Goal: Information Seeking & Learning: Learn about a topic

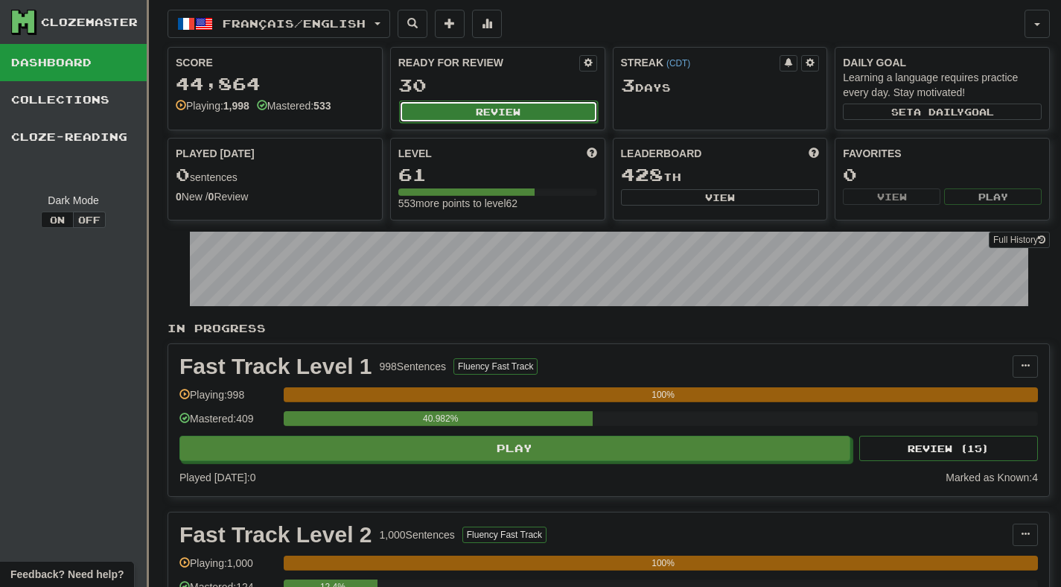
click at [482, 116] on button "Review" at bounding box center [498, 112] width 199 height 22
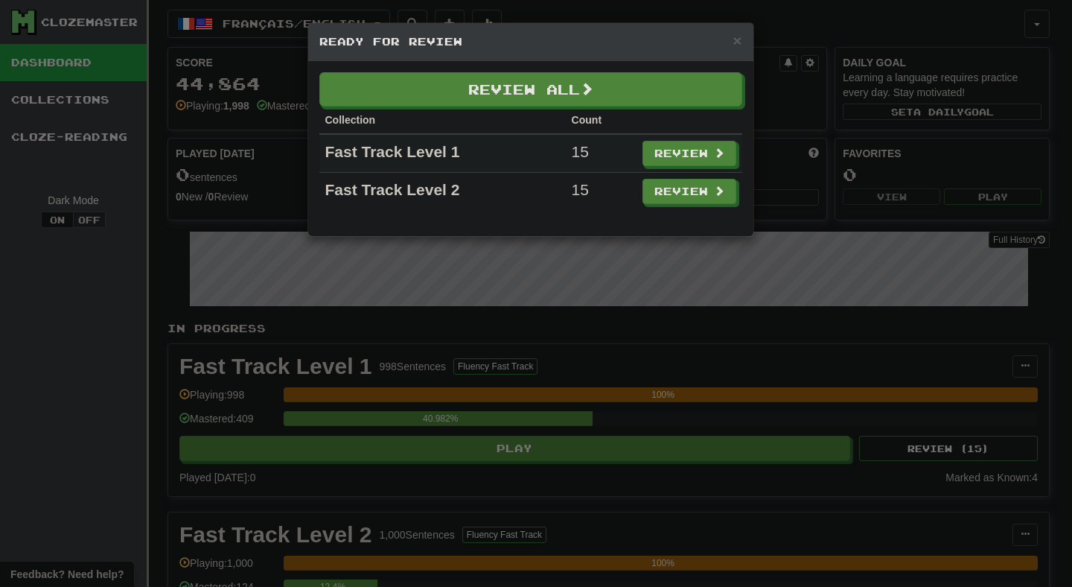
click at [553, 69] on div "Review All Collection Count Fast Track Level 1 15 Review Fast Track Level 2 15 …" at bounding box center [530, 148] width 445 height 175
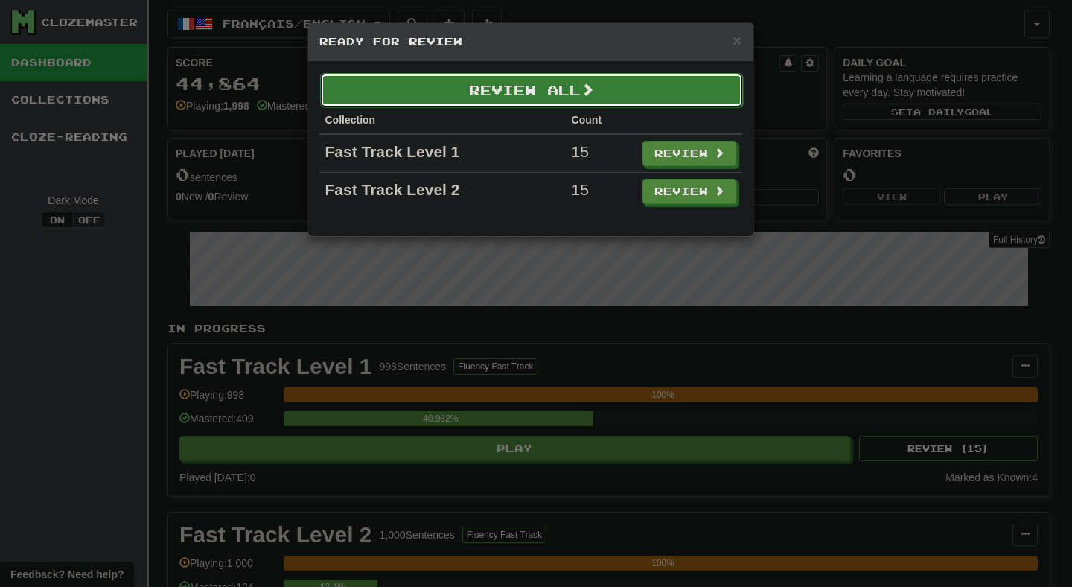
click at [550, 101] on button "Review All" at bounding box center [531, 90] width 423 height 34
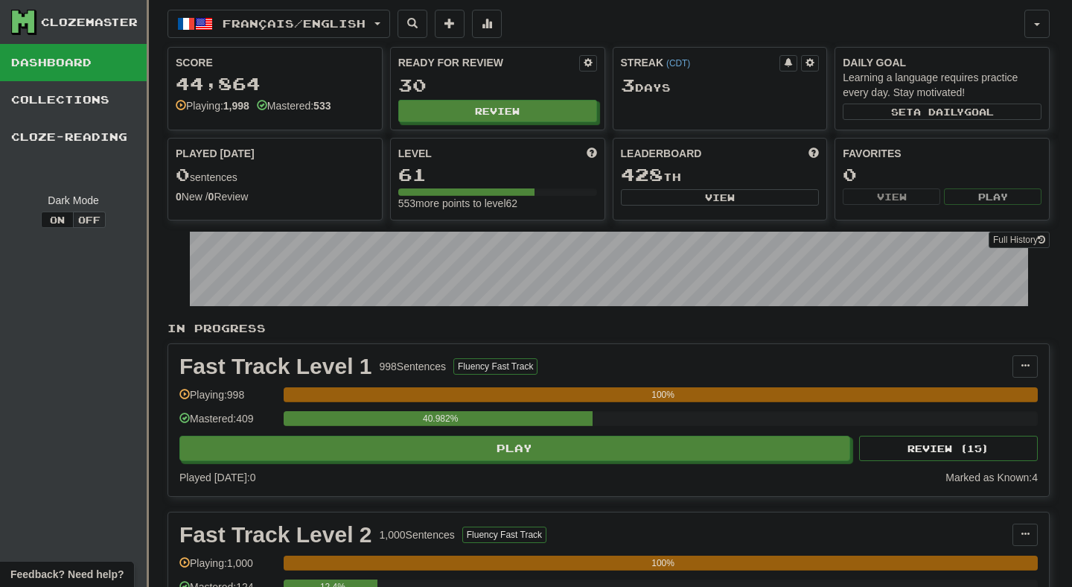
select select "**"
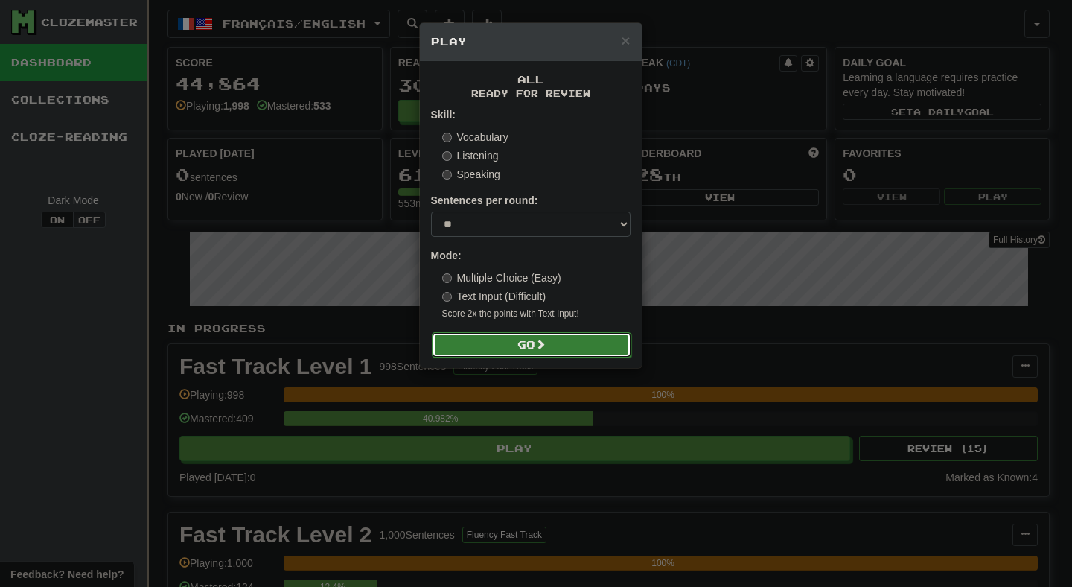
click at [546, 343] on span at bounding box center [540, 344] width 10 height 10
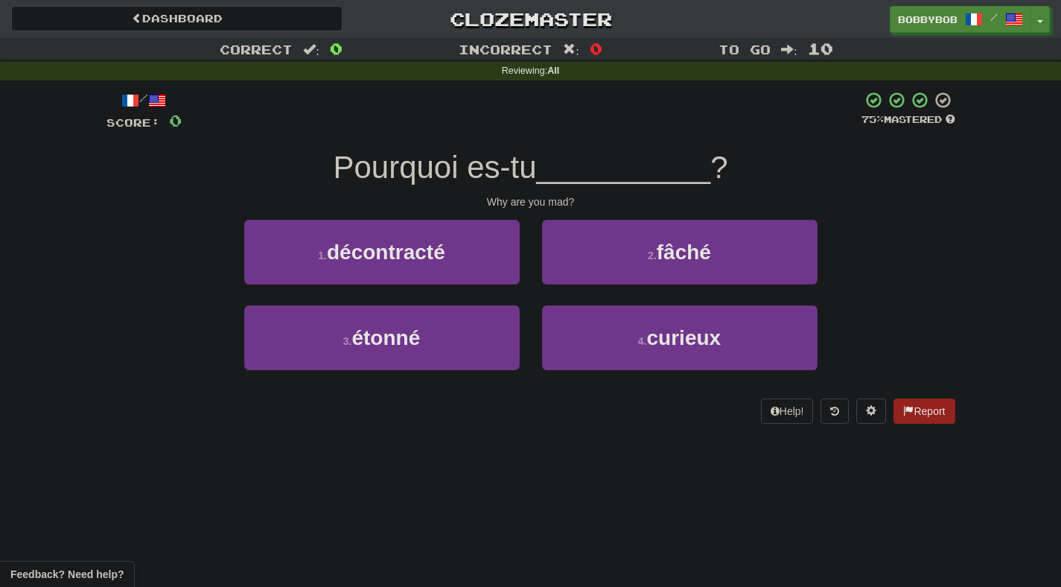
click at [537, 310] on div "4 . curieux" at bounding box center [680, 348] width 298 height 86
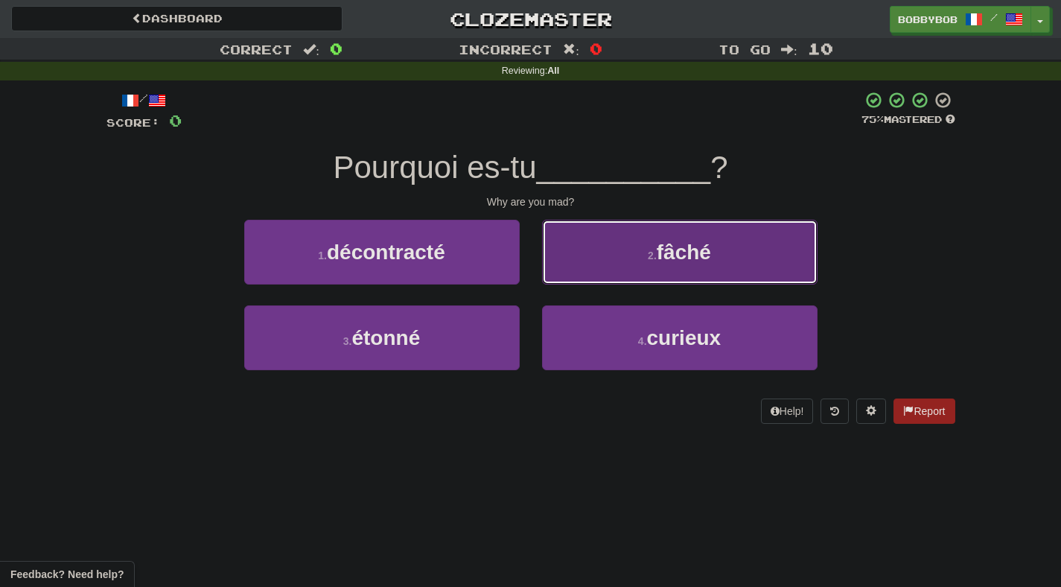
click at [581, 270] on button "2 . fâché" at bounding box center [679, 252] width 275 height 65
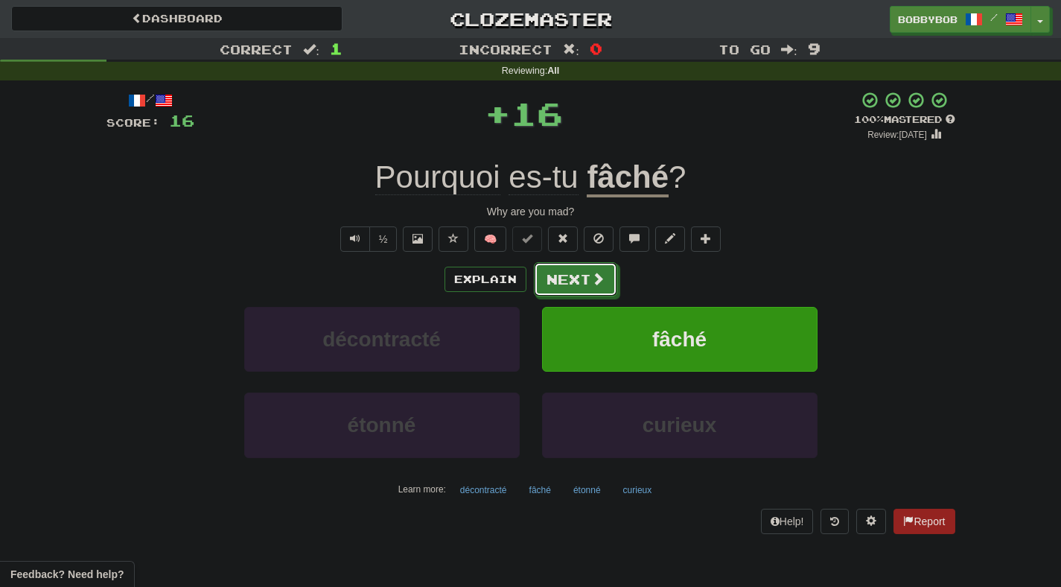
click at [581, 270] on button "Next" at bounding box center [575, 279] width 83 height 34
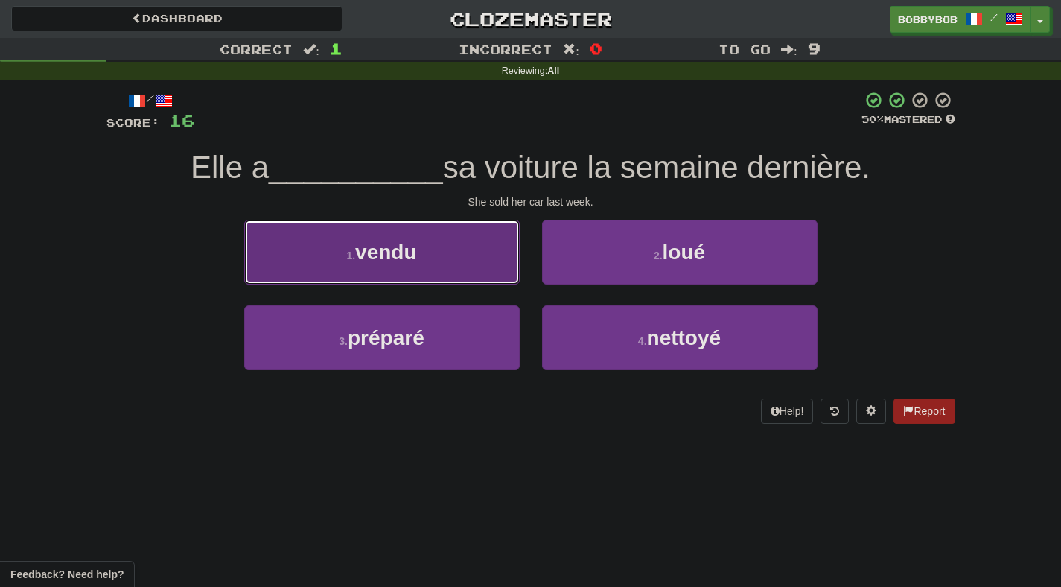
click at [500, 267] on button "1 . vendu" at bounding box center [381, 252] width 275 height 65
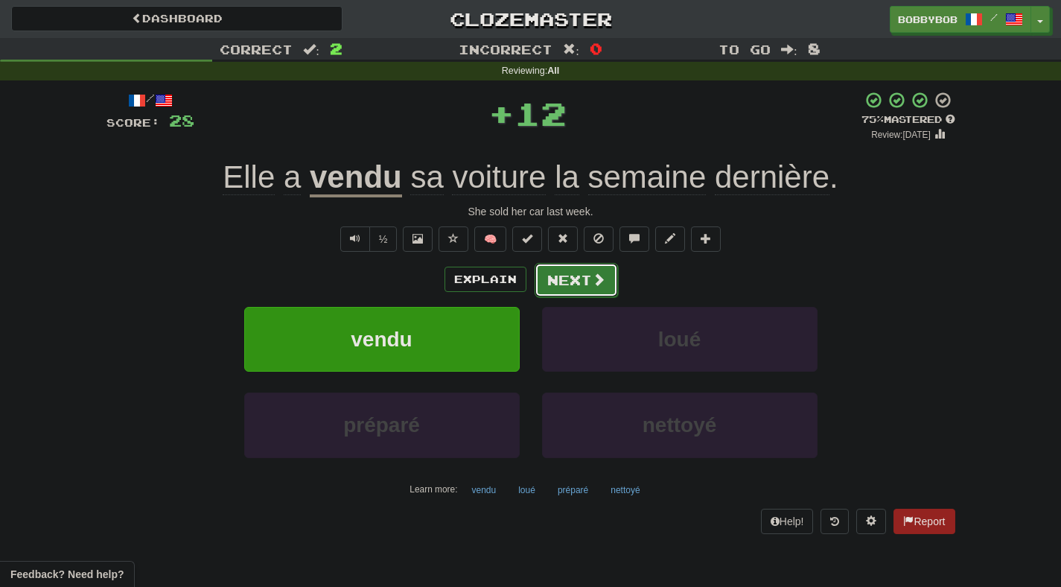
click at [584, 288] on button "Next" at bounding box center [576, 280] width 83 height 34
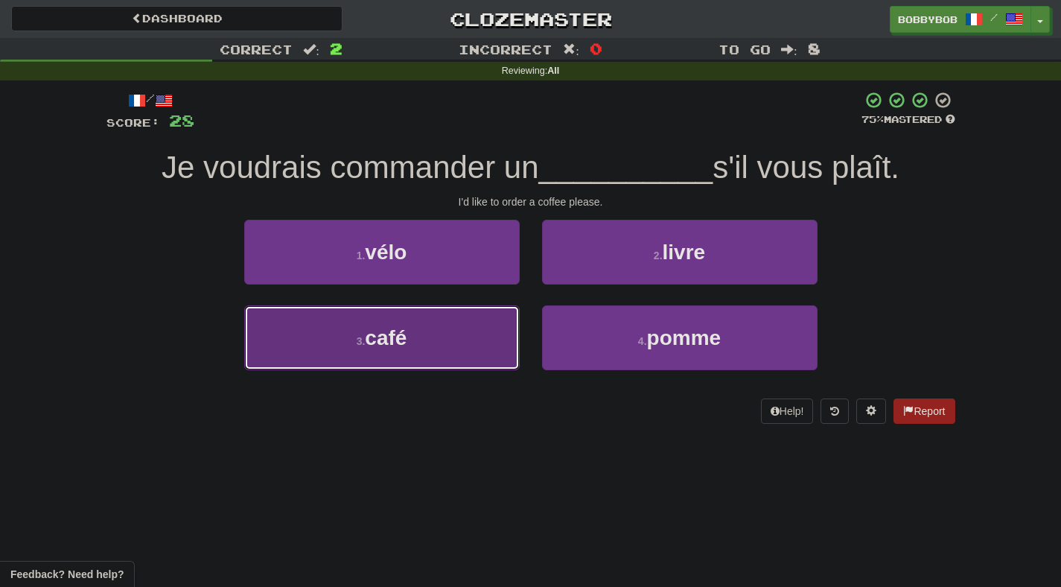
click at [488, 331] on button "3 . café" at bounding box center [381, 337] width 275 height 65
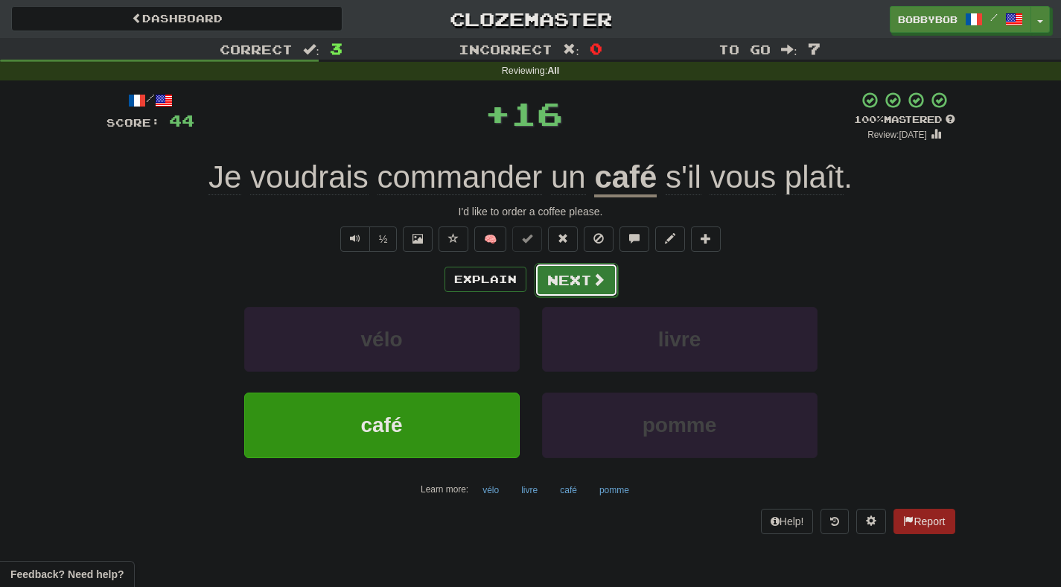
click at [570, 282] on button "Next" at bounding box center [576, 280] width 83 height 34
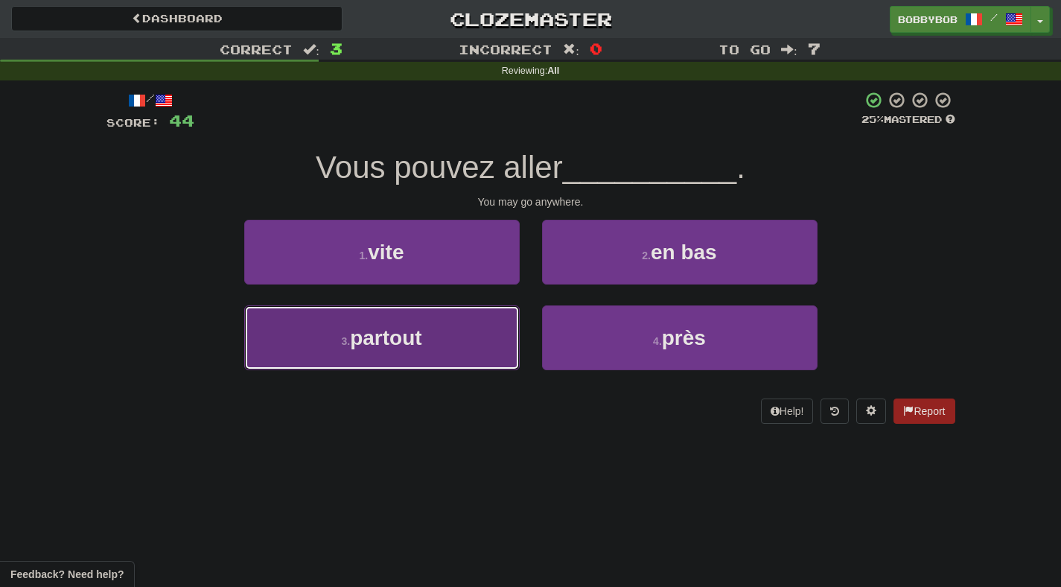
click at [488, 328] on button "3 . partout" at bounding box center [381, 337] width 275 height 65
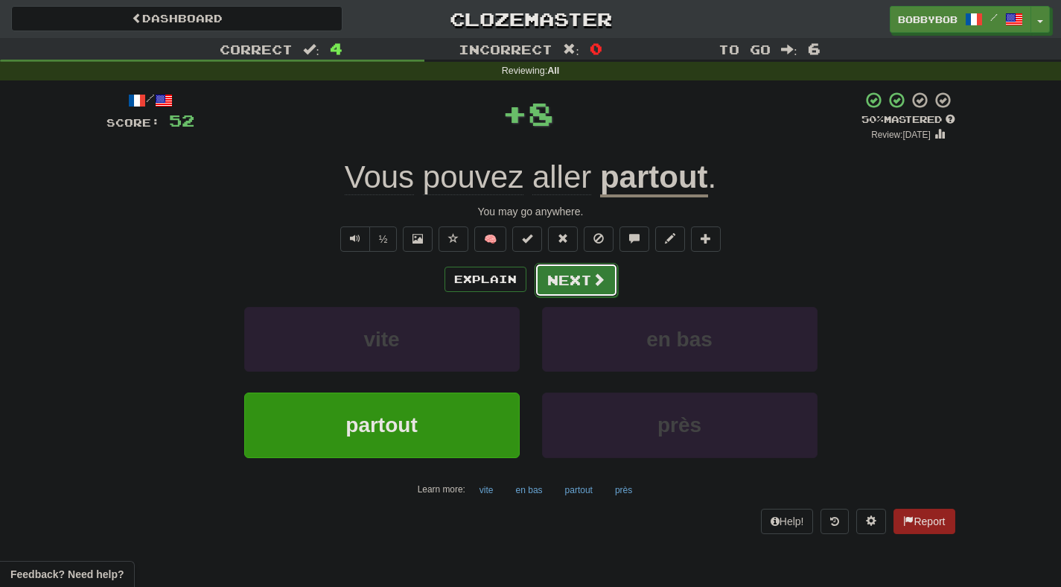
click at [564, 284] on button "Next" at bounding box center [576, 280] width 83 height 34
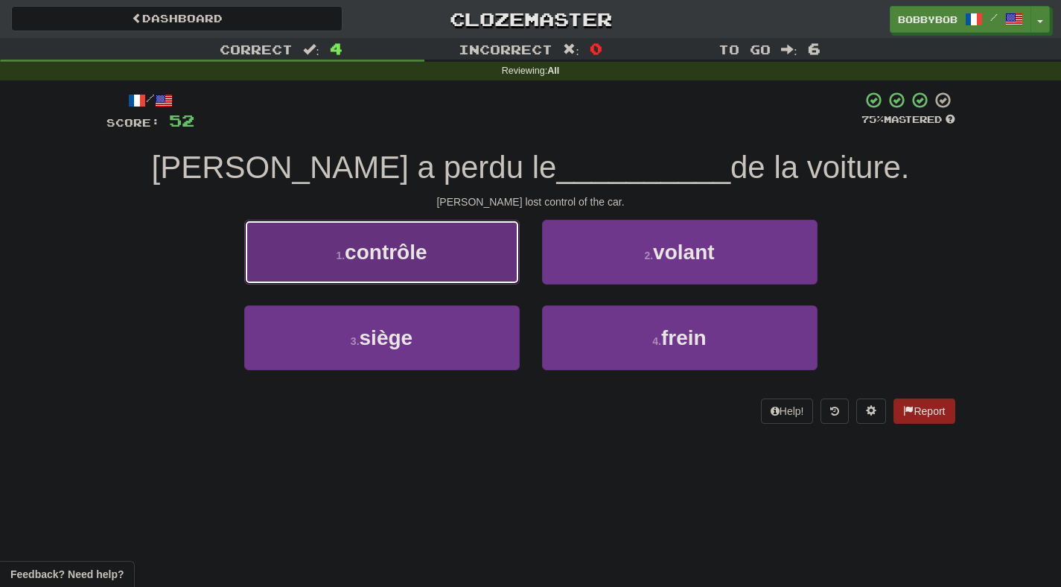
click at [482, 258] on button "1 . contrôle" at bounding box center [381, 252] width 275 height 65
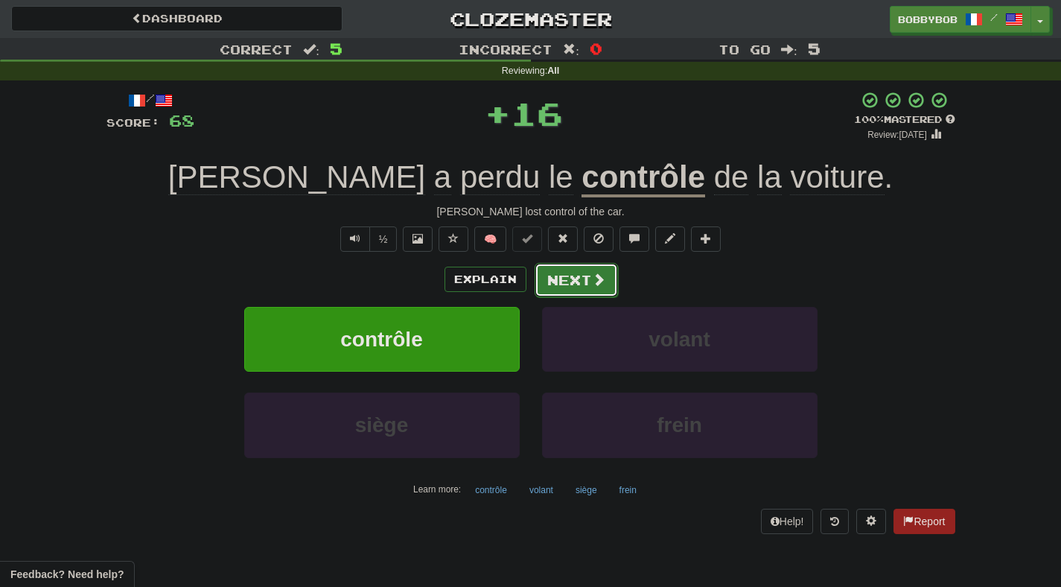
click at [558, 278] on button "Next" at bounding box center [576, 280] width 83 height 34
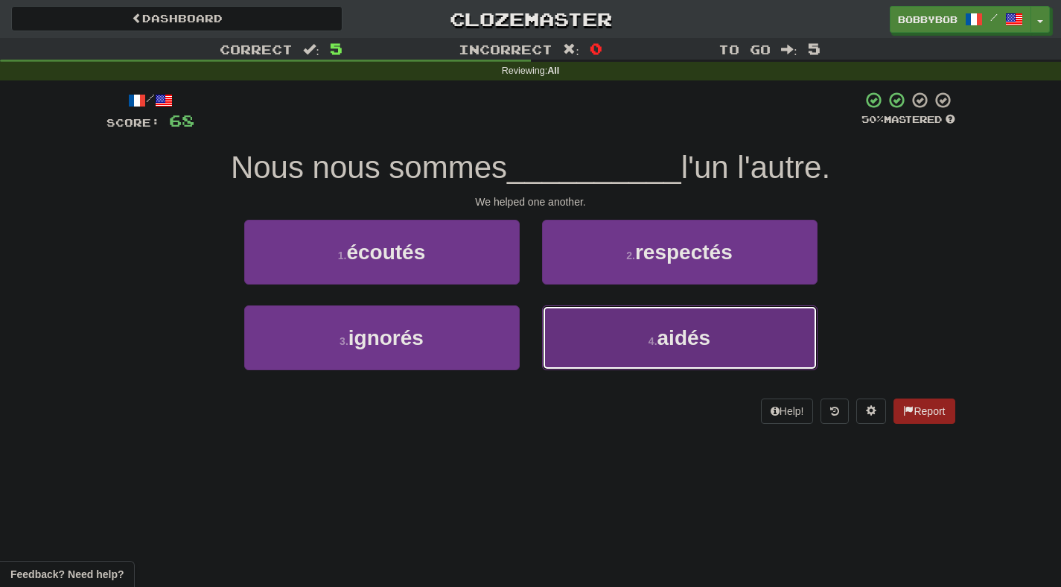
click at [578, 334] on button "4 . aidés" at bounding box center [679, 337] width 275 height 65
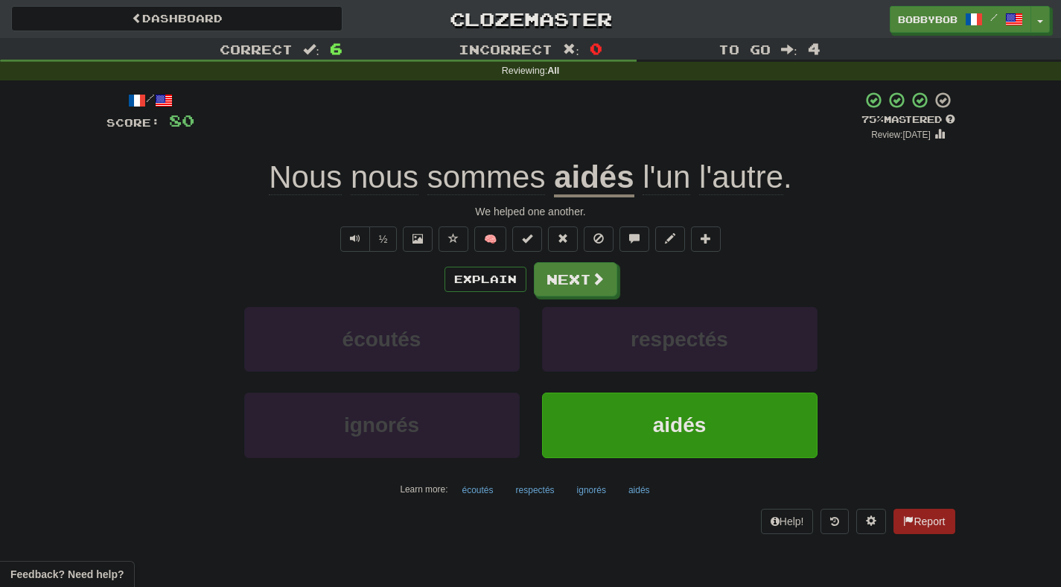
click at [380, 186] on span "nous" at bounding box center [385, 177] width 68 height 36
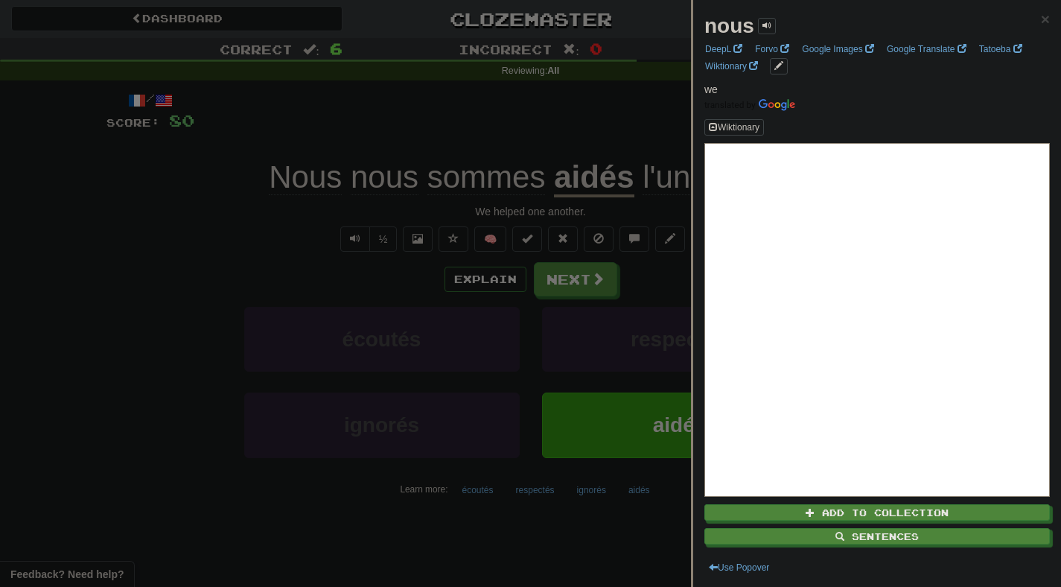
click at [576, 281] on div at bounding box center [530, 293] width 1061 height 587
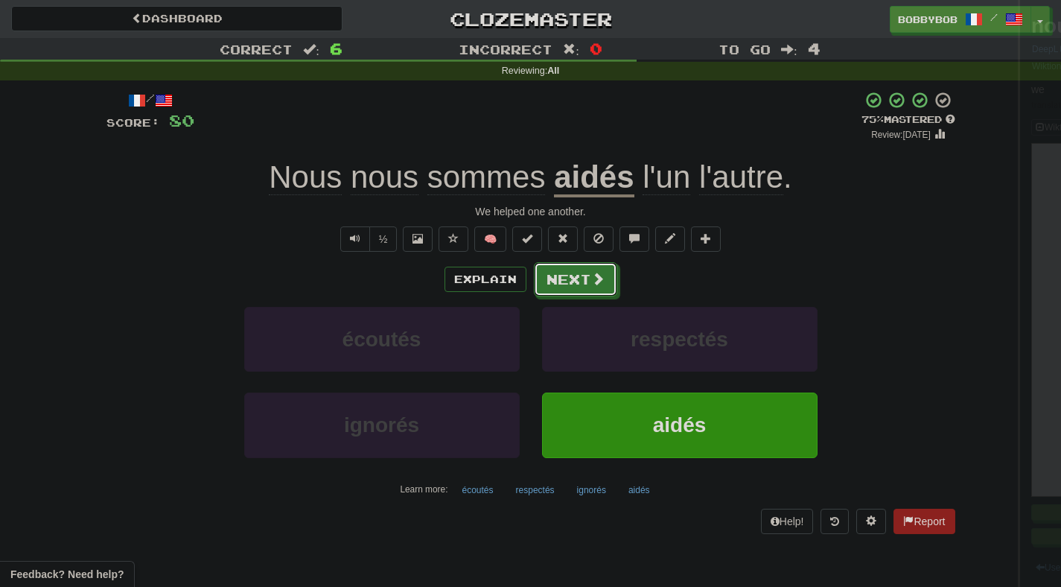
click at [576, 281] on button "Next" at bounding box center [575, 279] width 83 height 34
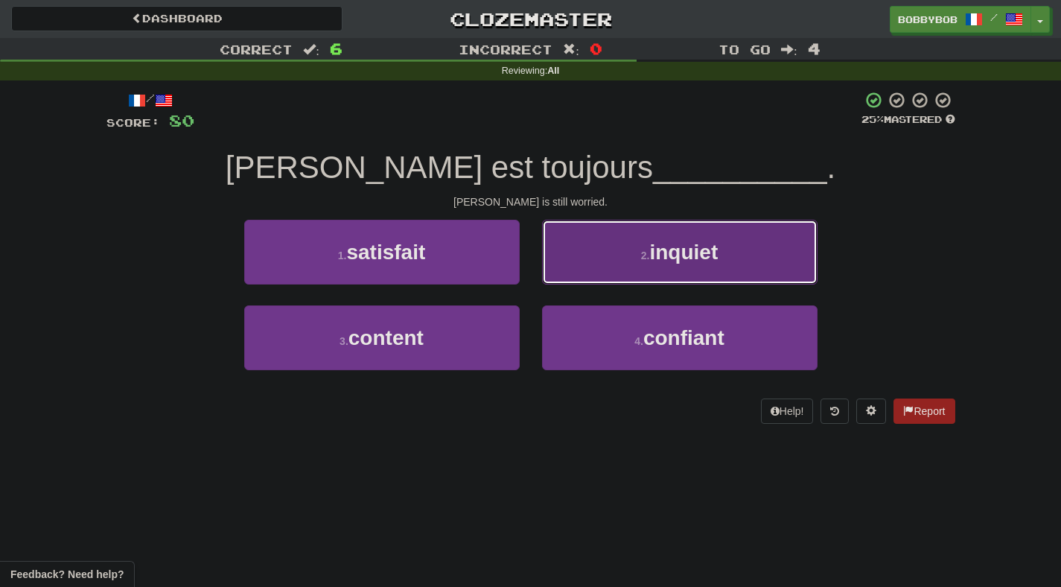
click at [593, 261] on button "2 . inquiet" at bounding box center [679, 252] width 275 height 65
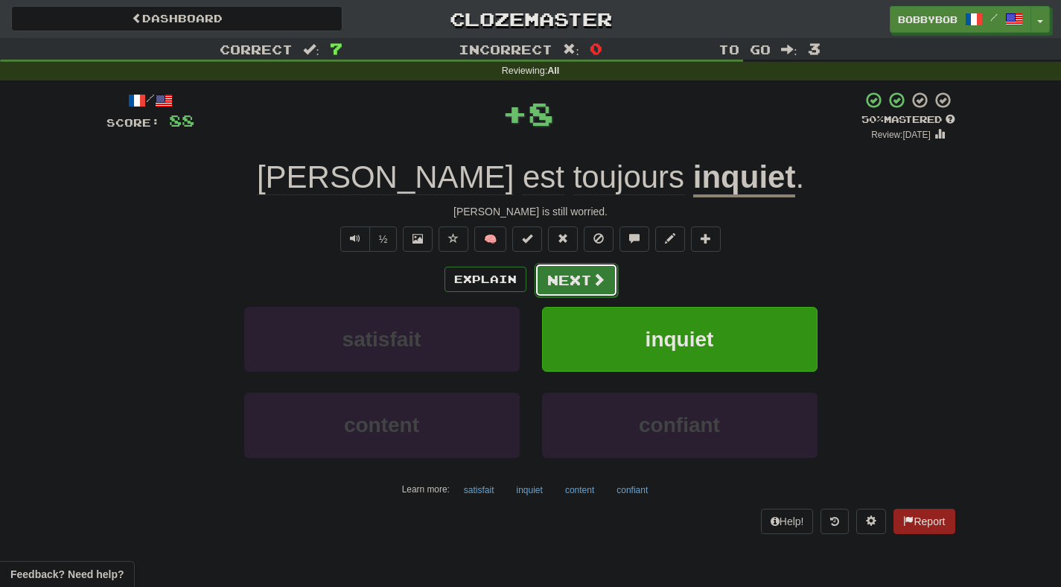
click at [585, 275] on button "Next" at bounding box center [576, 280] width 83 height 34
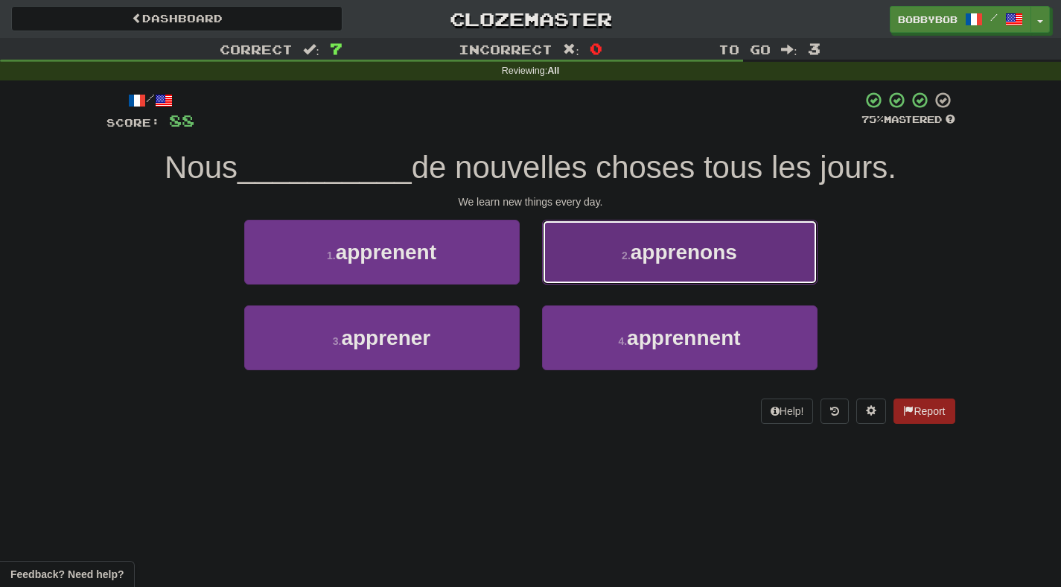
click at [609, 275] on button "2 . apprenons" at bounding box center [679, 252] width 275 height 65
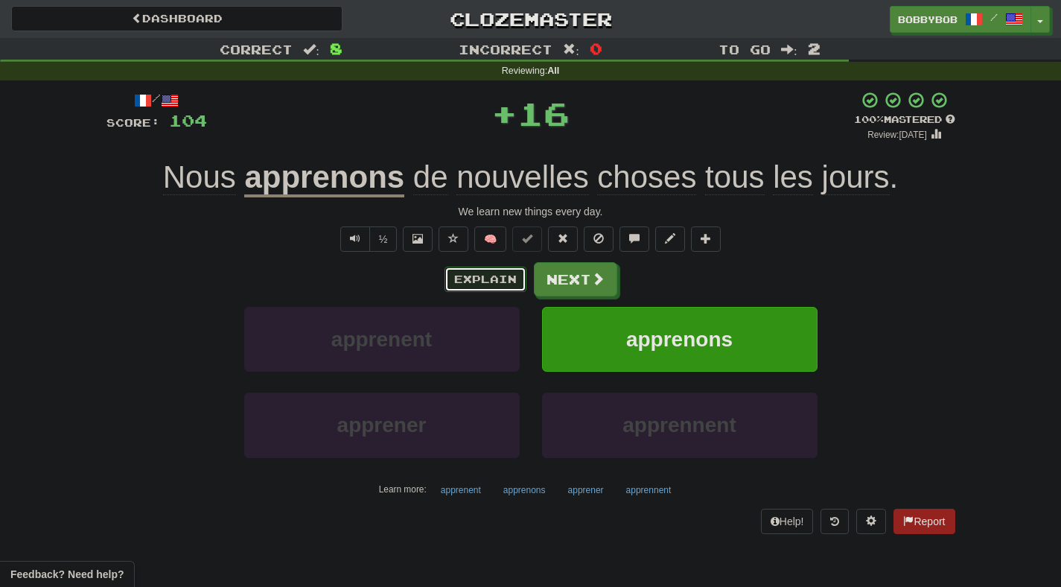
click at [505, 283] on button "Explain" at bounding box center [486, 279] width 82 height 25
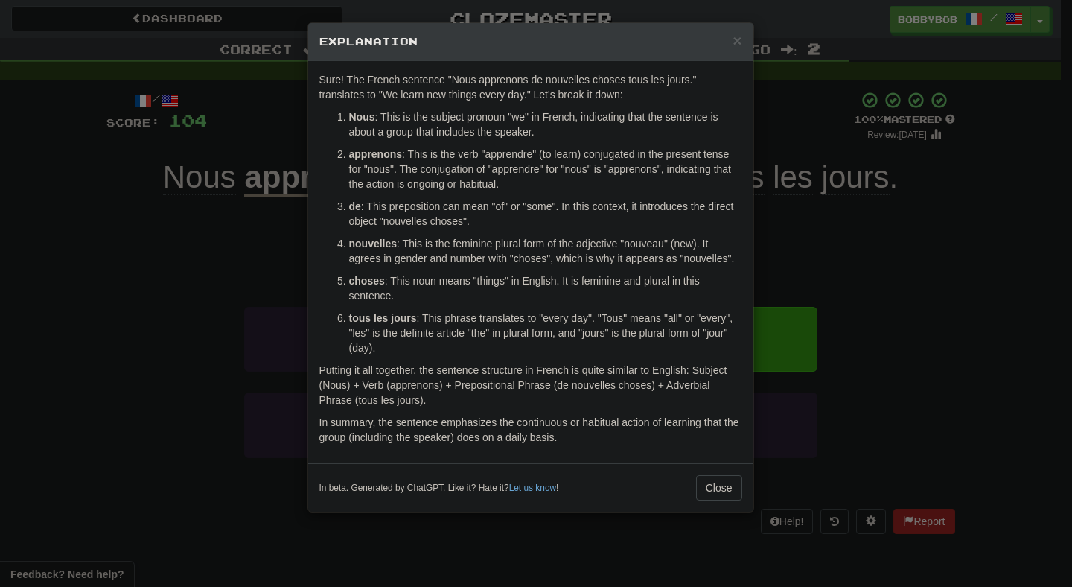
click at [828, 328] on div "× Explanation Sure! The French sentence "Nous apprenons de nouvelles choses tou…" at bounding box center [536, 293] width 1072 height 587
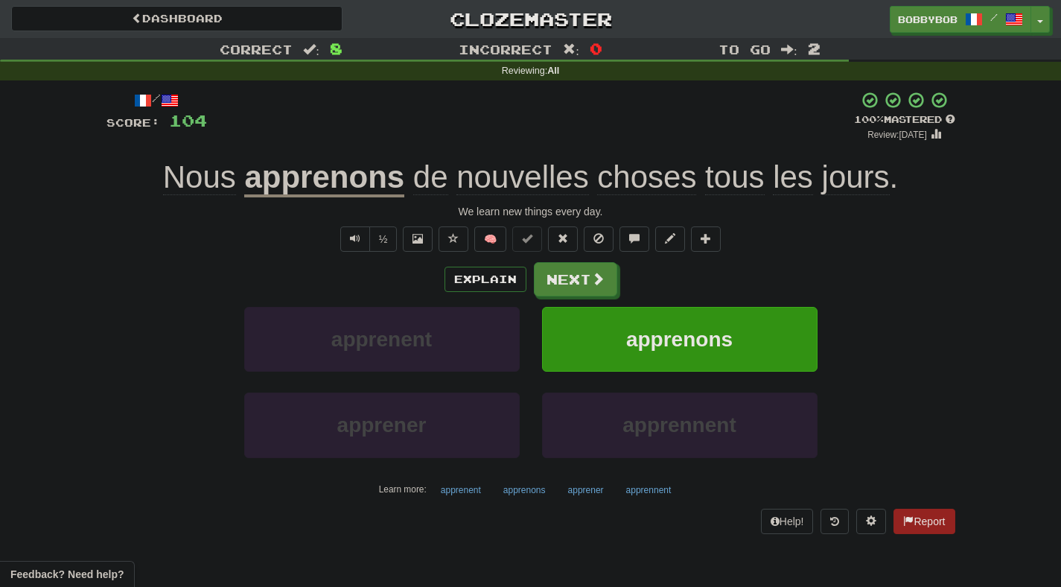
click at [616, 273] on div "Explain Next" at bounding box center [530, 279] width 849 height 34
click at [597, 268] on button "Next" at bounding box center [576, 280] width 83 height 34
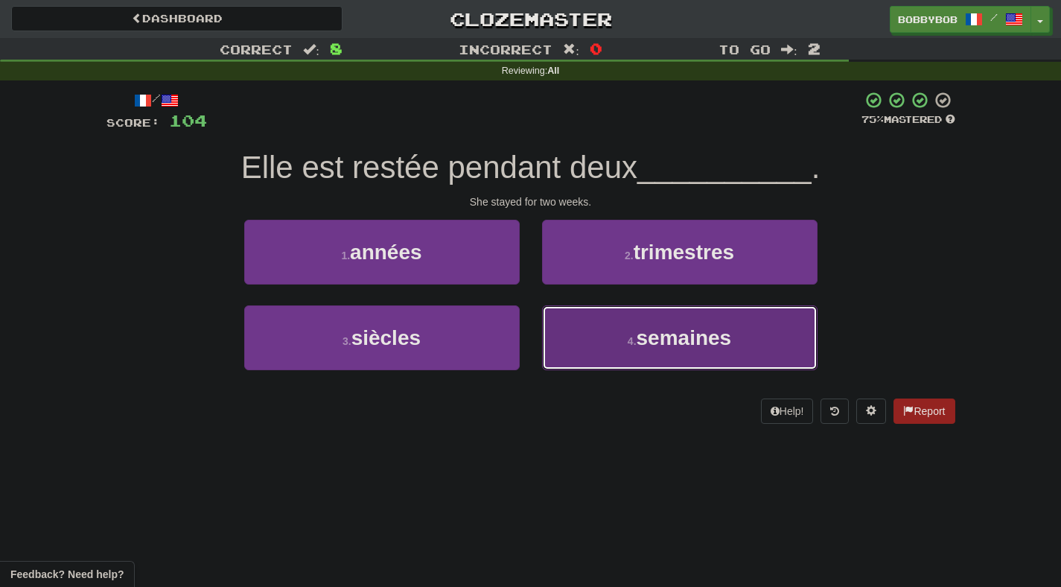
click at [590, 367] on button "4 . semaines" at bounding box center [679, 337] width 275 height 65
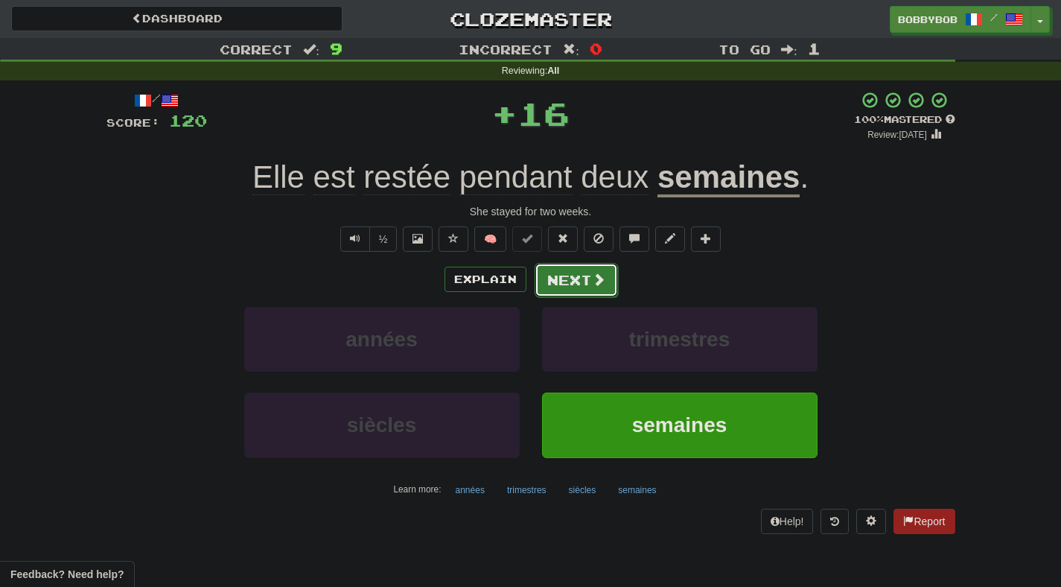
click at [590, 295] on button "Next" at bounding box center [576, 280] width 83 height 34
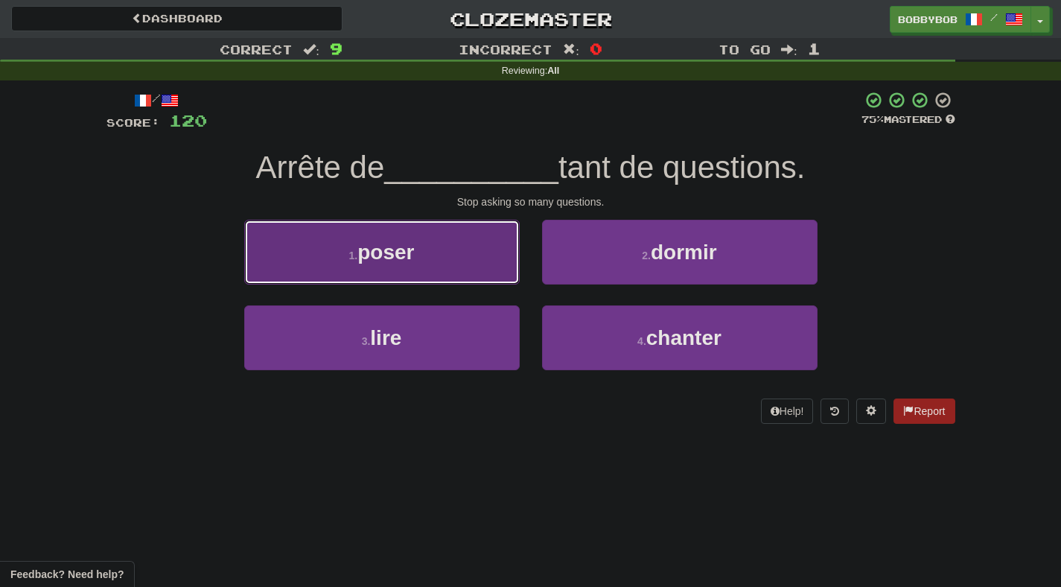
click at [491, 267] on button "1 . poser" at bounding box center [381, 252] width 275 height 65
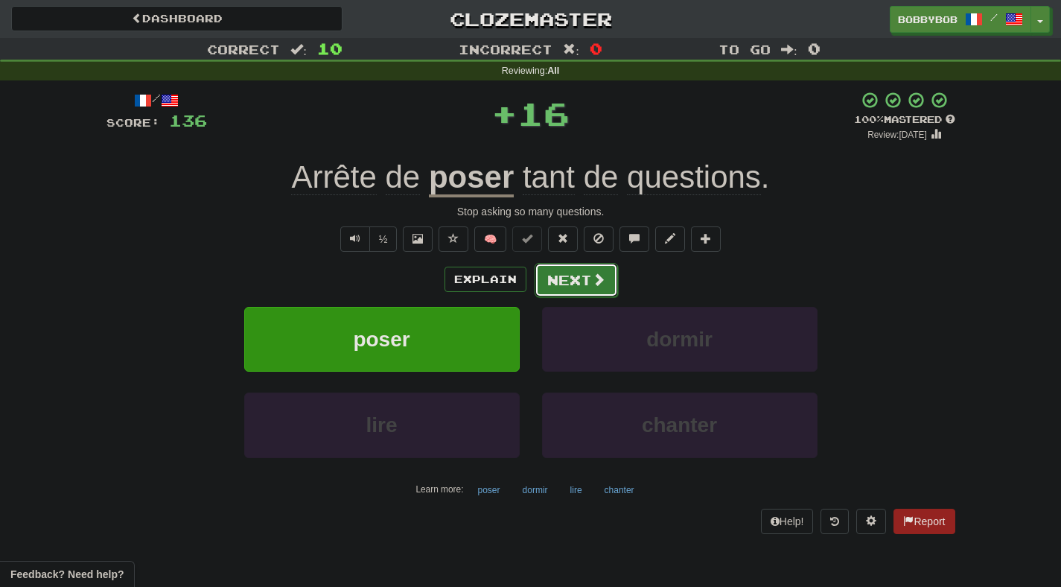
click at [579, 287] on button "Next" at bounding box center [576, 280] width 83 height 34
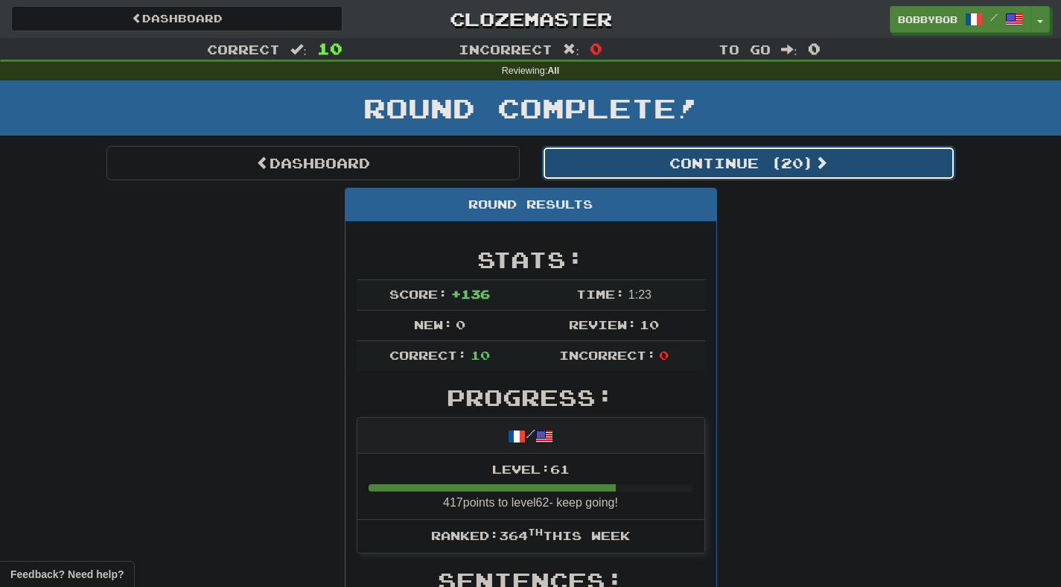
click at [606, 164] on button "Continue ( 20 )" at bounding box center [748, 163] width 413 height 34
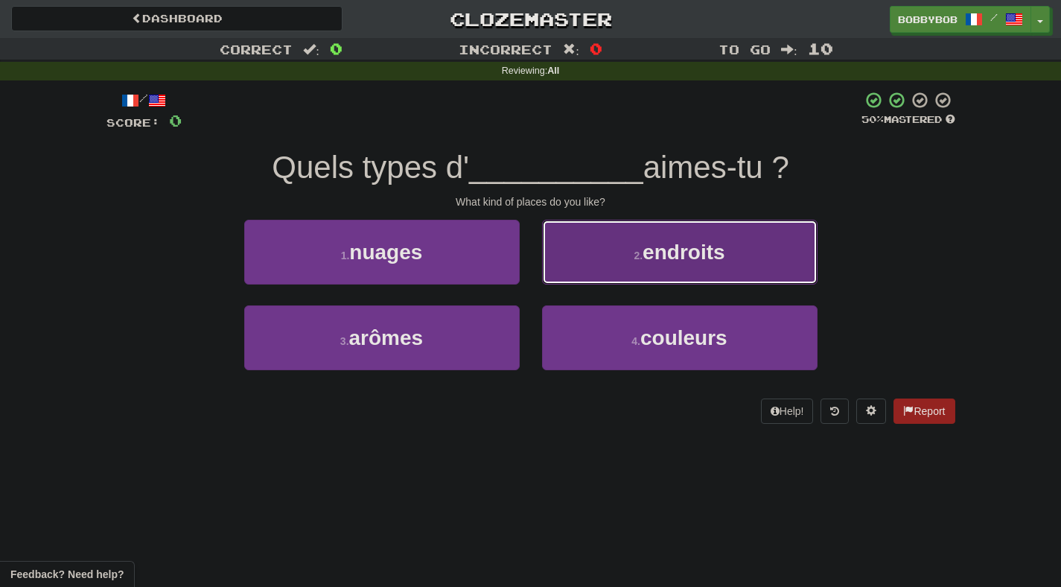
click at [603, 259] on button "2 . endroits" at bounding box center [679, 252] width 275 height 65
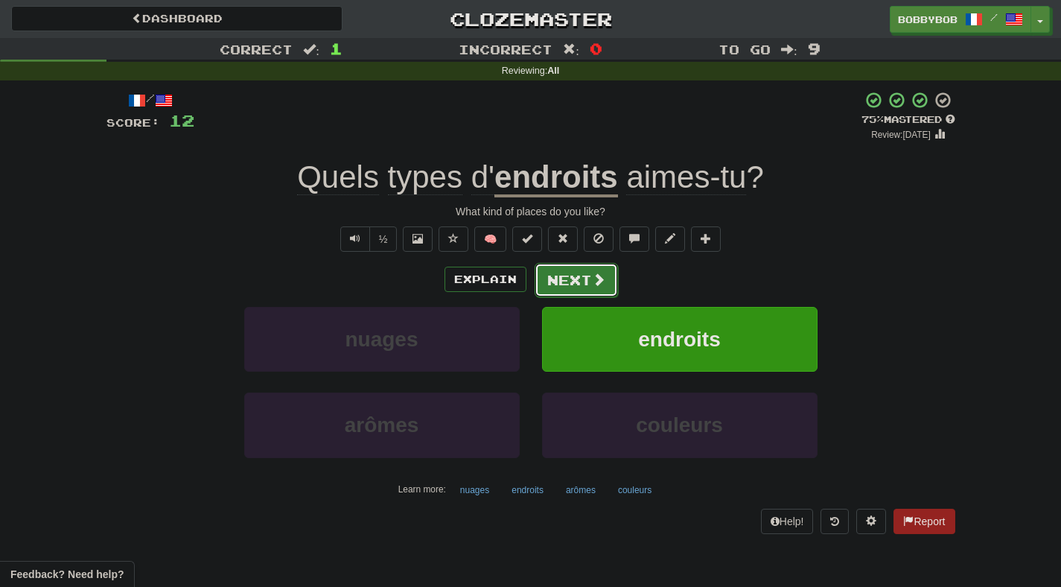
click at [584, 284] on button "Next" at bounding box center [576, 280] width 83 height 34
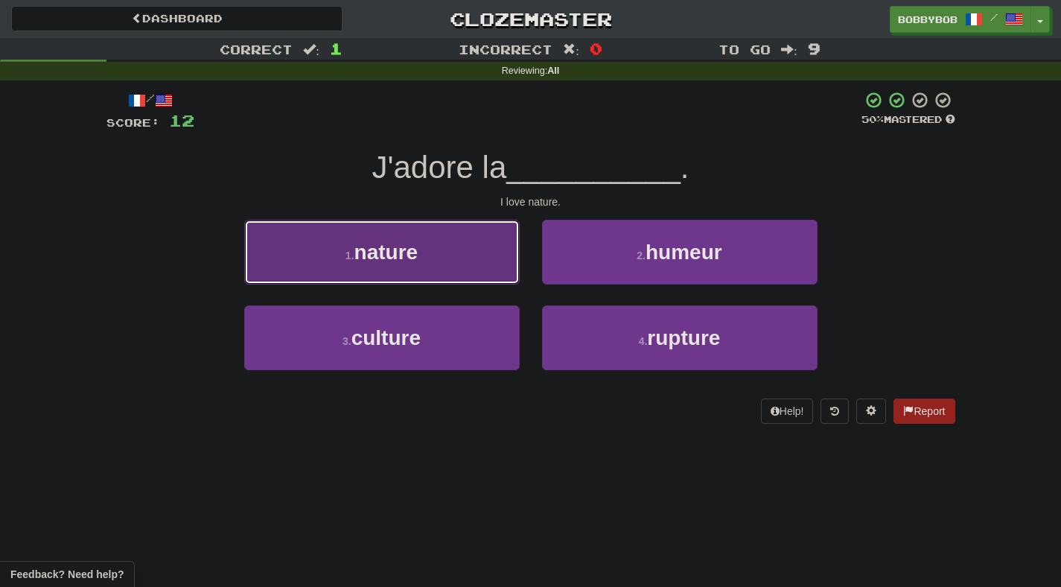
click at [491, 255] on button "1 . nature" at bounding box center [381, 252] width 275 height 65
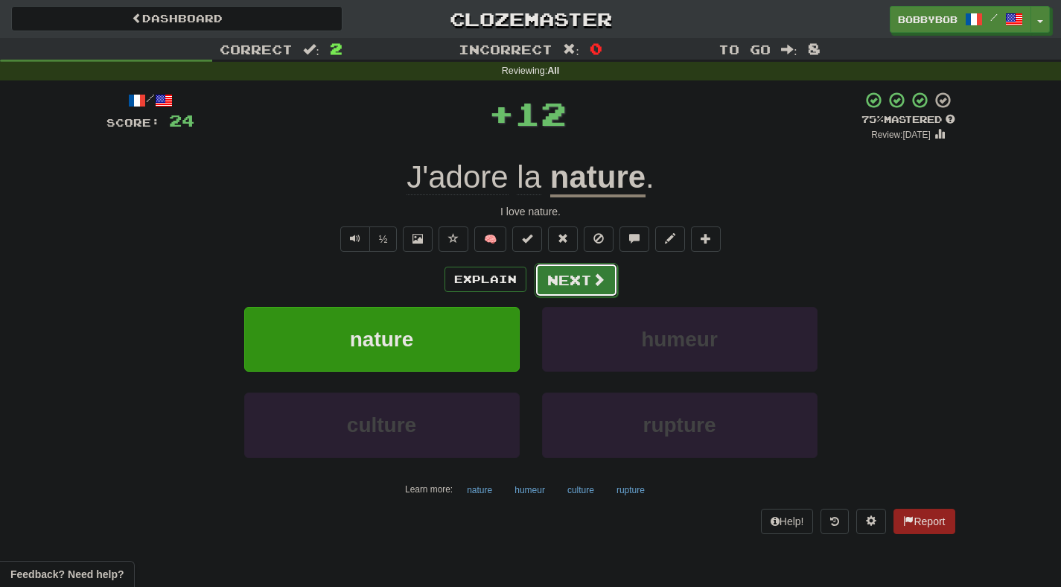
click at [564, 290] on button "Next" at bounding box center [576, 280] width 83 height 34
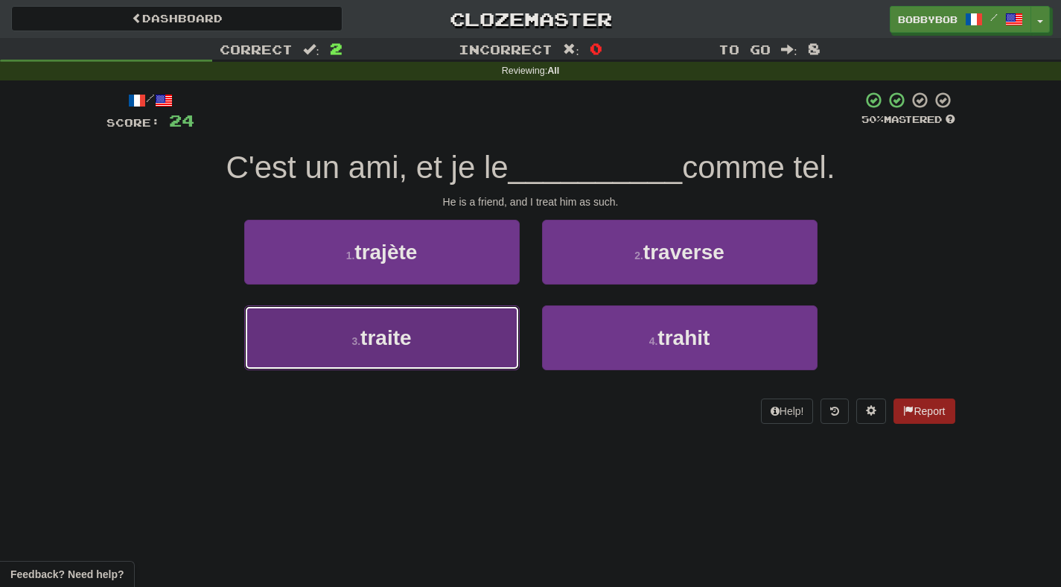
click at [474, 328] on button "3 . traite" at bounding box center [381, 337] width 275 height 65
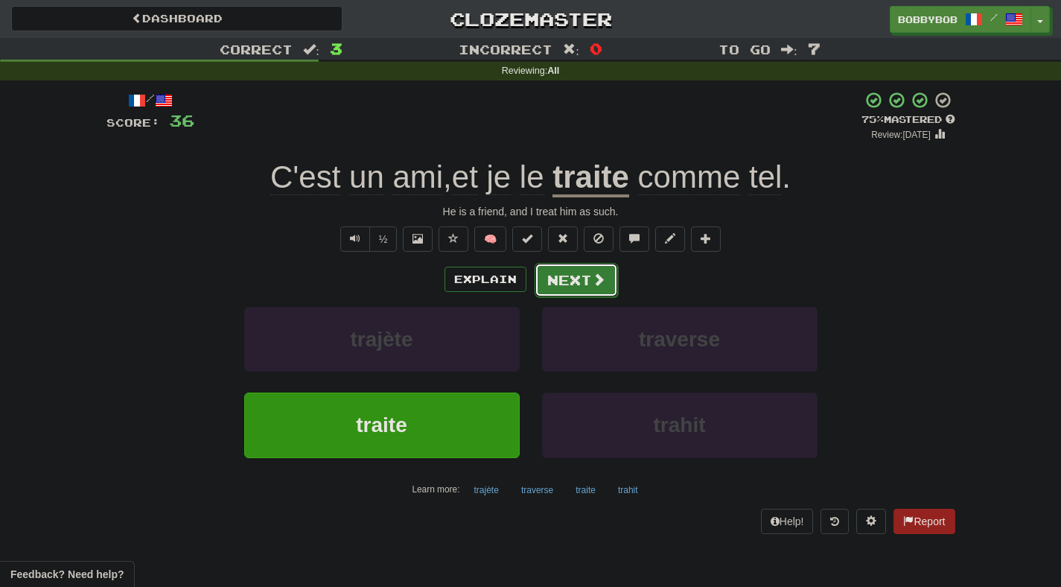
click at [604, 273] on button "Next" at bounding box center [576, 280] width 83 height 34
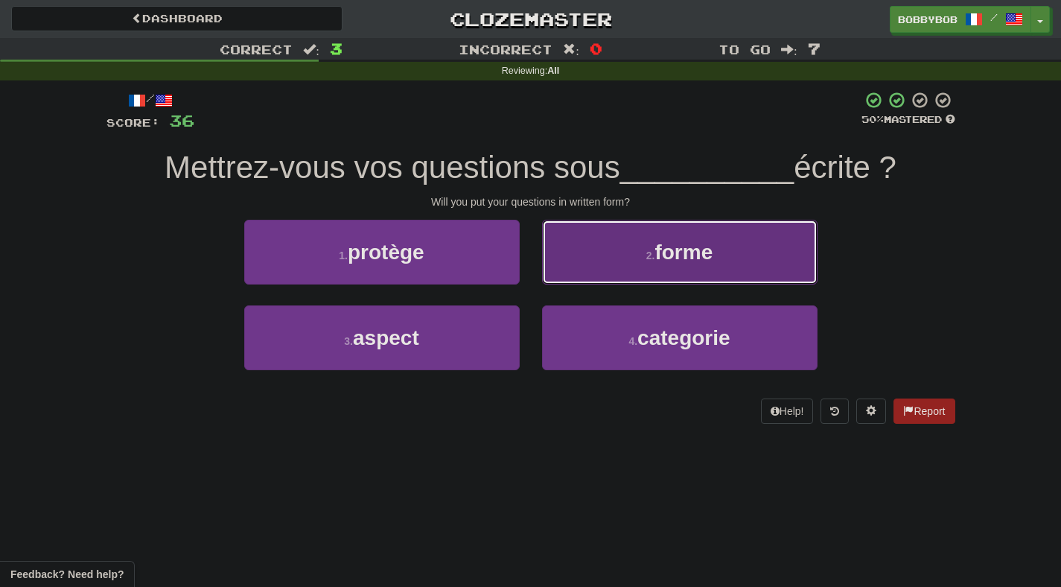
click at [592, 270] on button "2 . forme" at bounding box center [679, 252] width 275 height 65
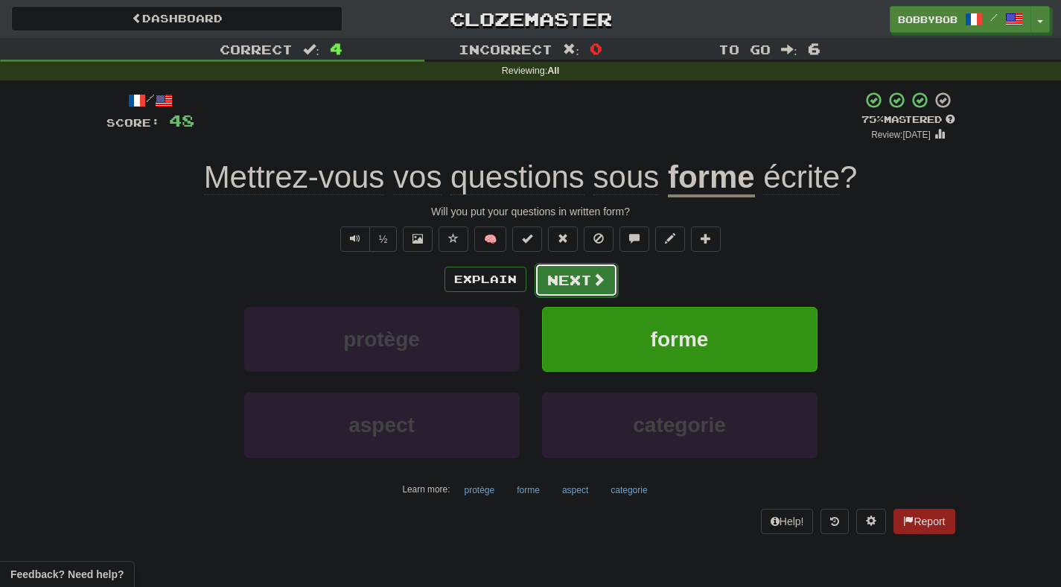
click at [558, 280] on button "Next" at bounding box center [576, 280] width 83 height 34
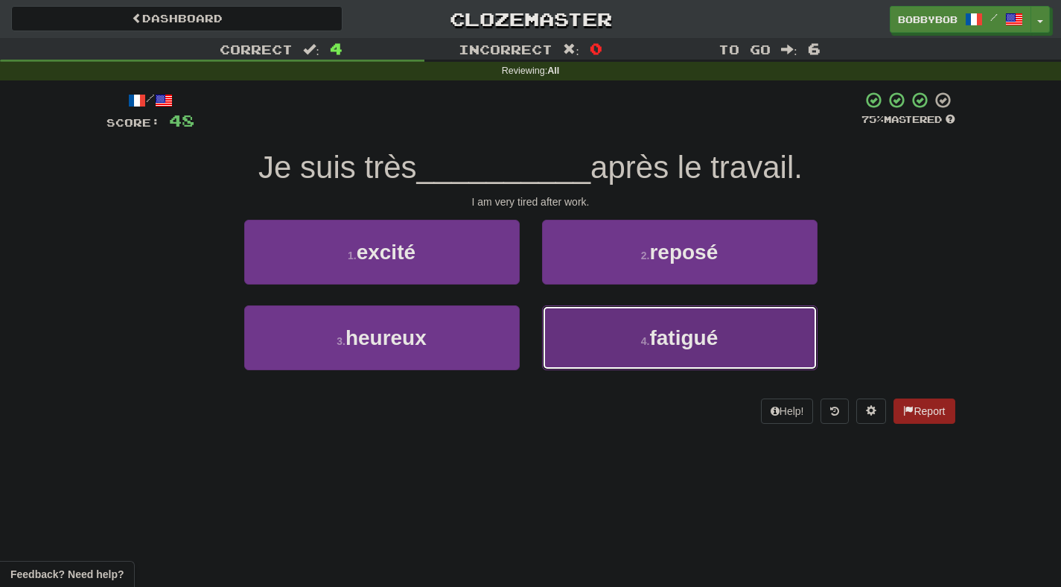
click at [570, 323] on button "4 . fatigué" at bounding box center [679, 337] width 275 height 65
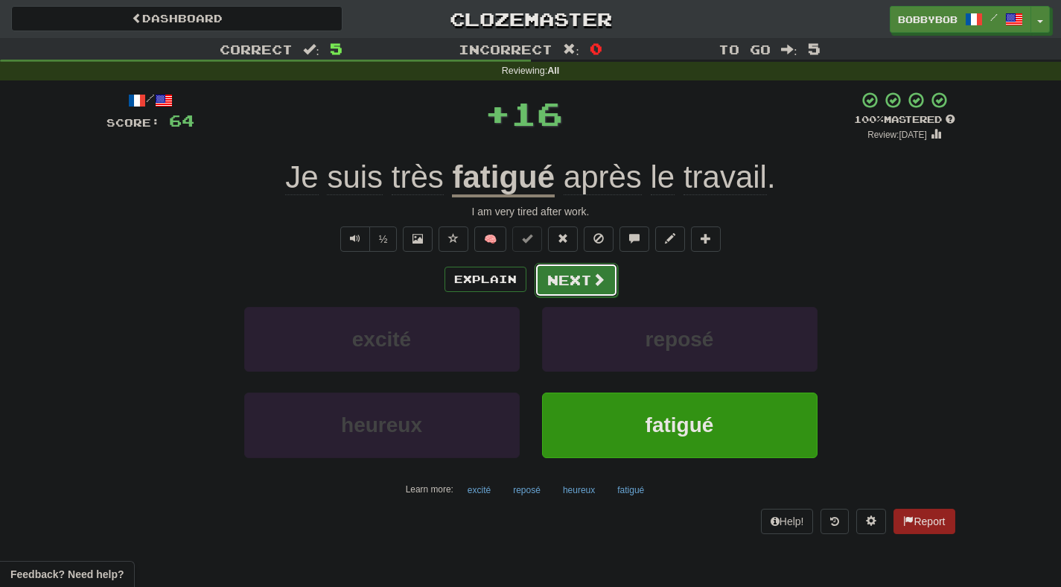
click at [562, 278] on button "Next" at bounding box center [576, 280] width 83 height 34
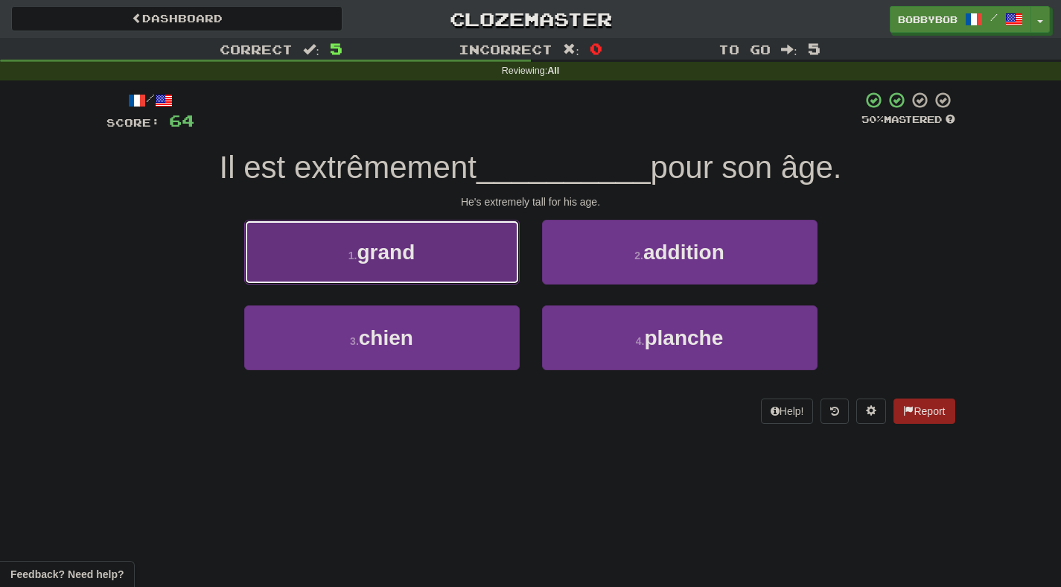
click at [509, 270] on button "1 . grand" at bounding box center [381, 252] width 275 height 65
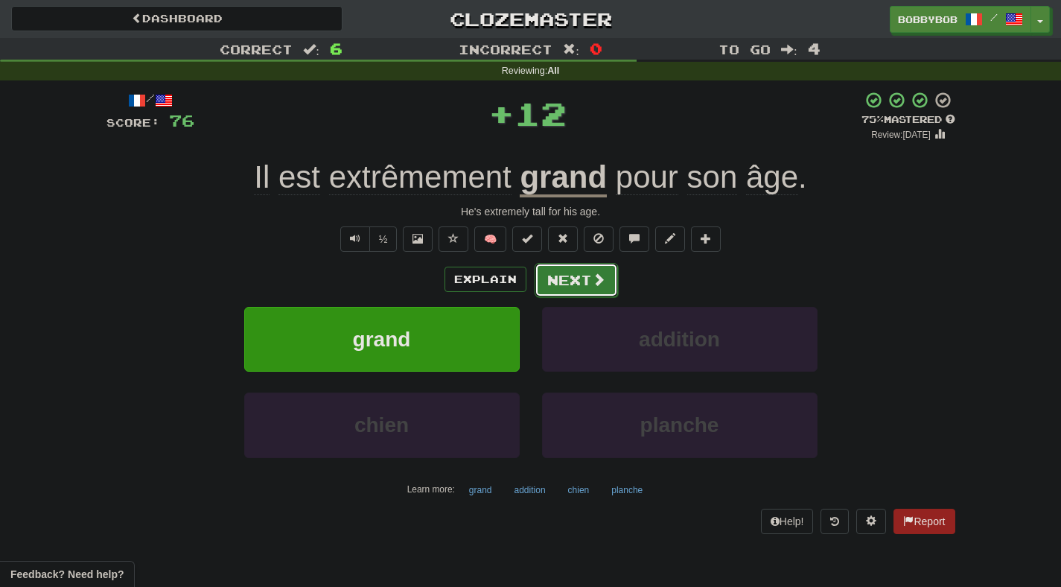
click at [573, 270] on button "Next" at bounding box center [576, 280] width 83 height 34
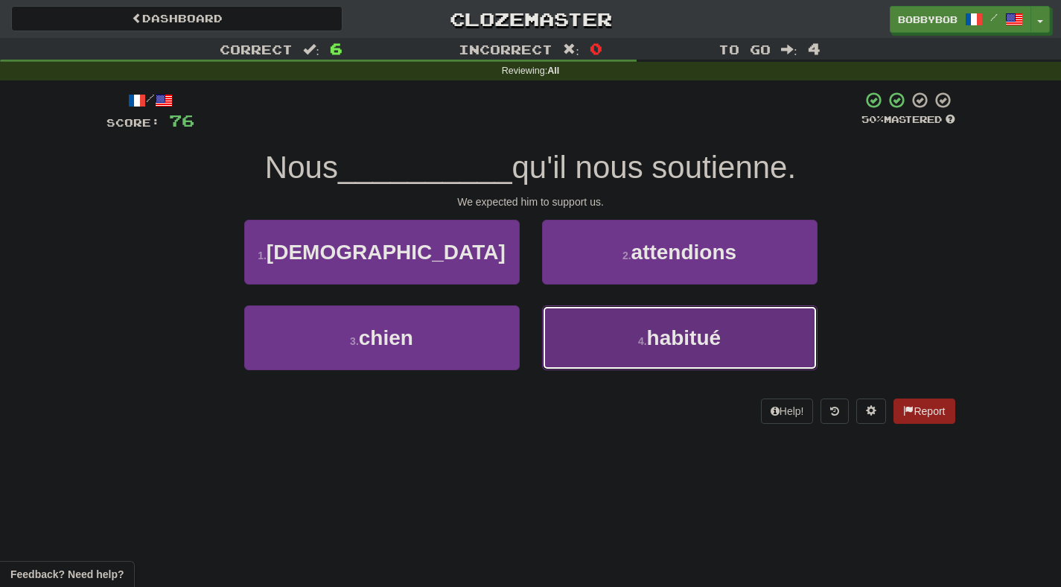
click at [579, 338] on button "4 . habitué" at bounding box center [679, 337] width 275 height 65
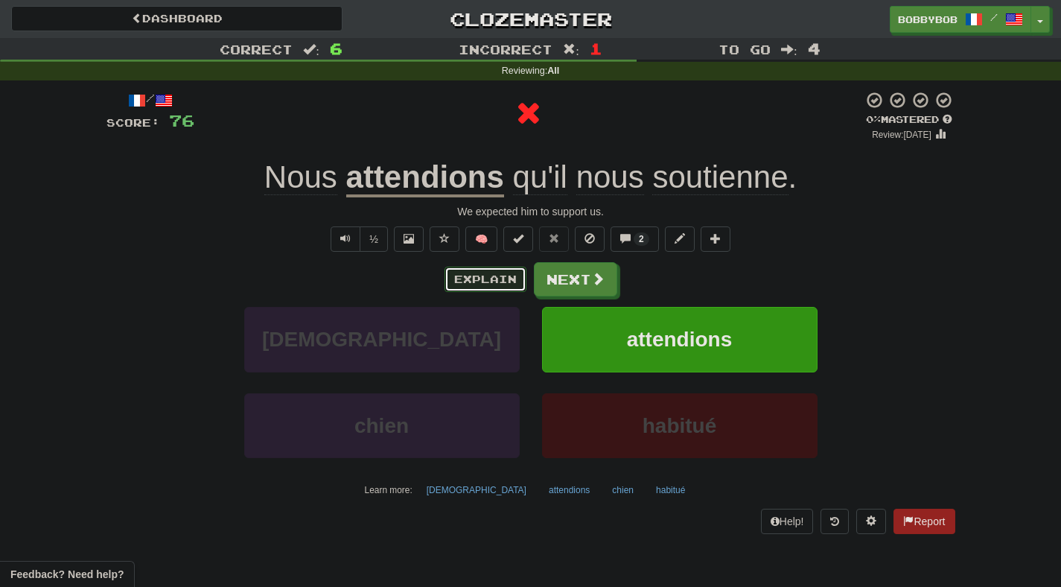
click at [500, 286] on button "Explain" at bounding box center [486, 279] width 82 height 25
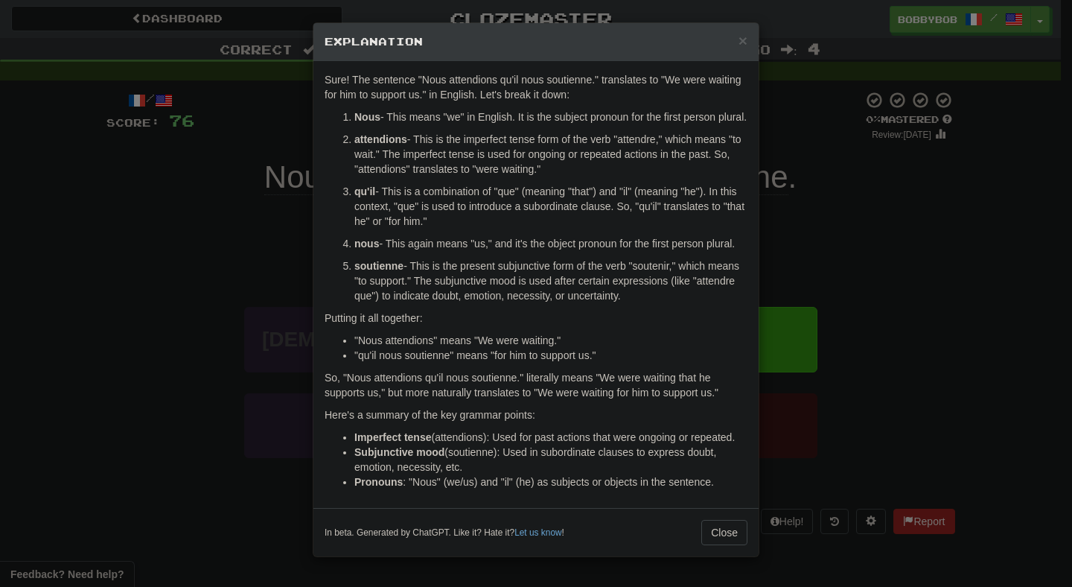
click at [857, 235] on div "× Explanation Sure! The sentence "Nous attendions qu'il nous soutienne." transl…" at bounding box center [536, 293] width 1072 height 587
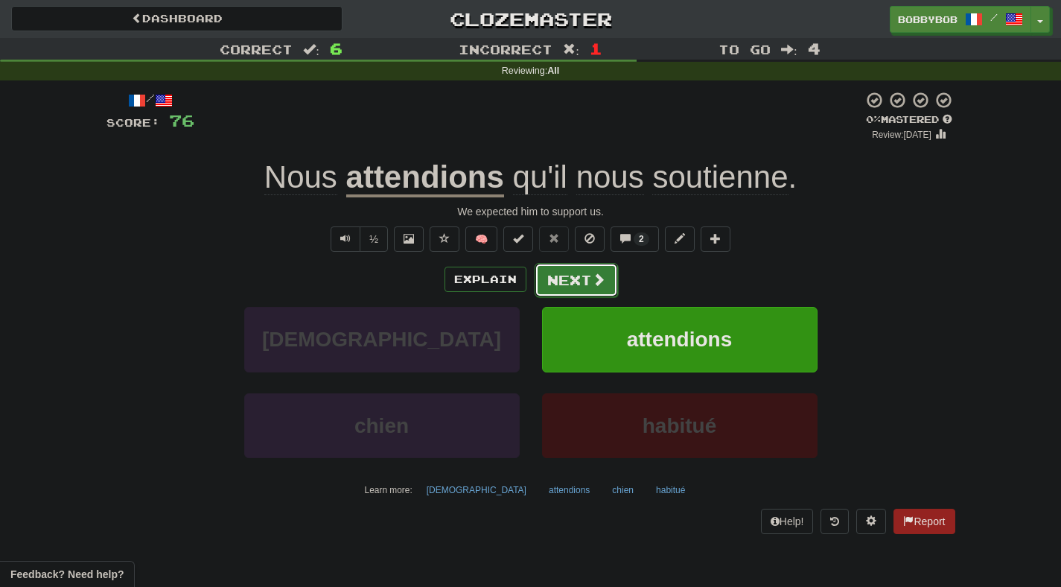
click at [557, 289] on button "Next" at bounding box center [576, 280] width 83 height 34
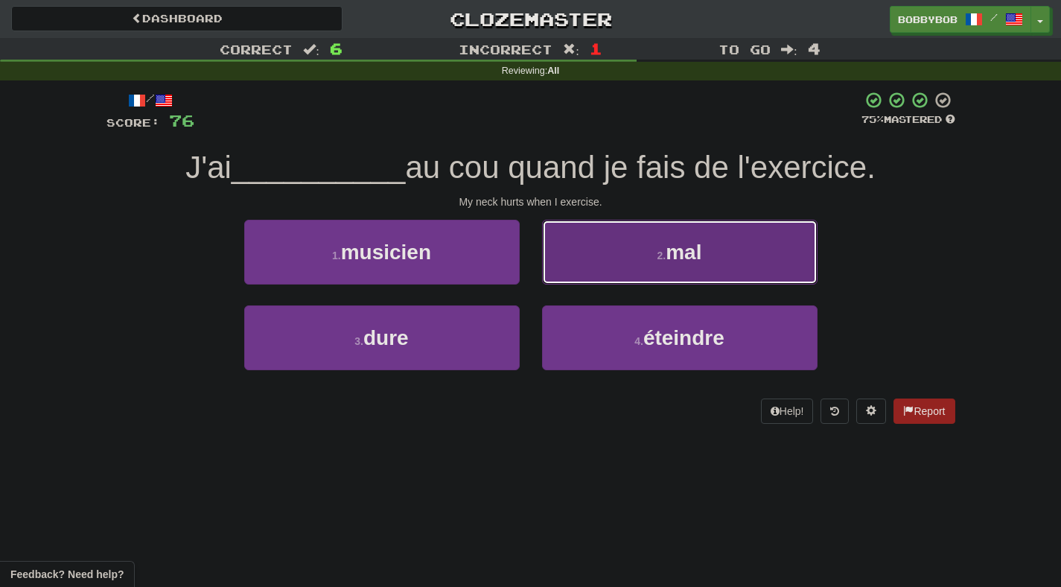
click at [594, 278] on button "2 . mal" at bounding box center [679, 252] width 275 height 65
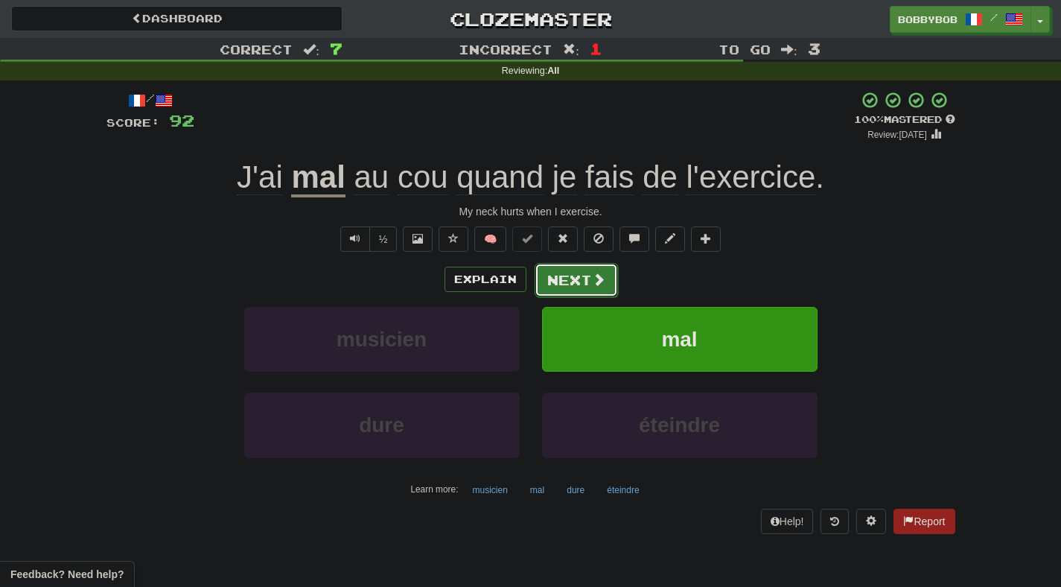
click at [593, 277] on span at bounding box center [598, 279] width 13 height 13
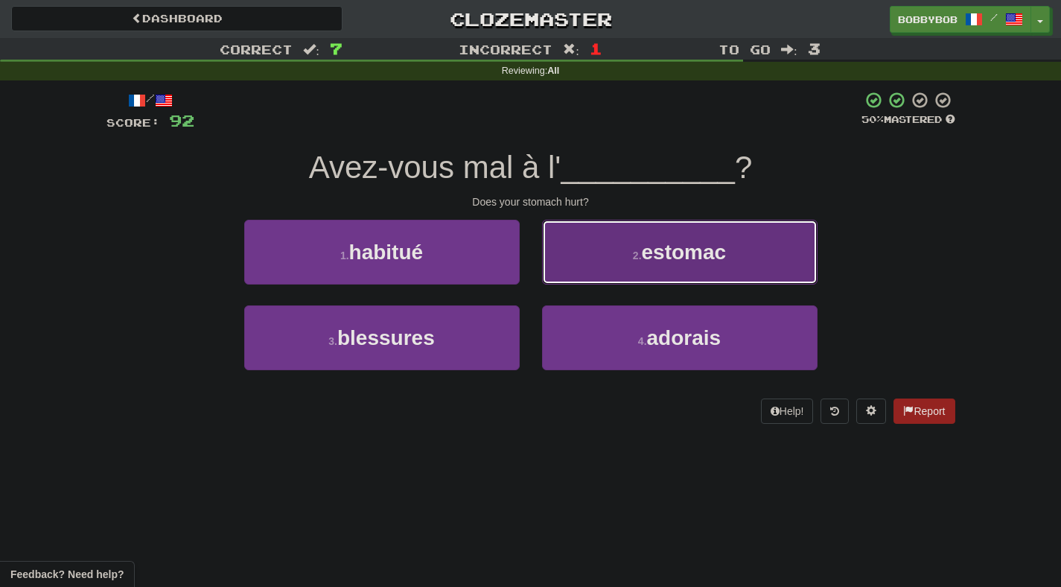
click at [618, 265] on button "2 . estomac" at bounding box center [679, 252] width 275 height 65
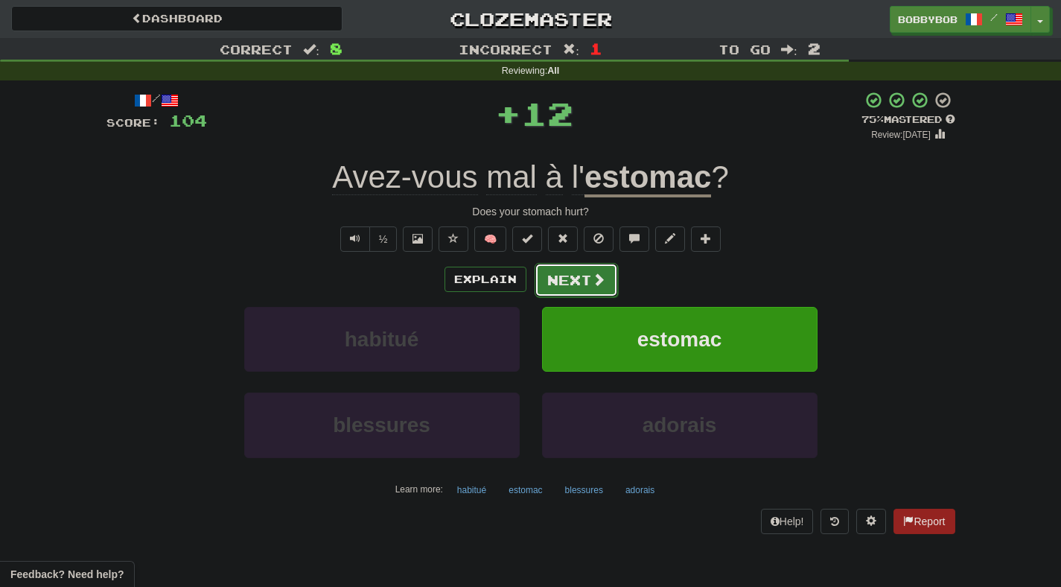
click at [561, 286] on button "Next" at bounding box center [576, 280] width 83 height 34
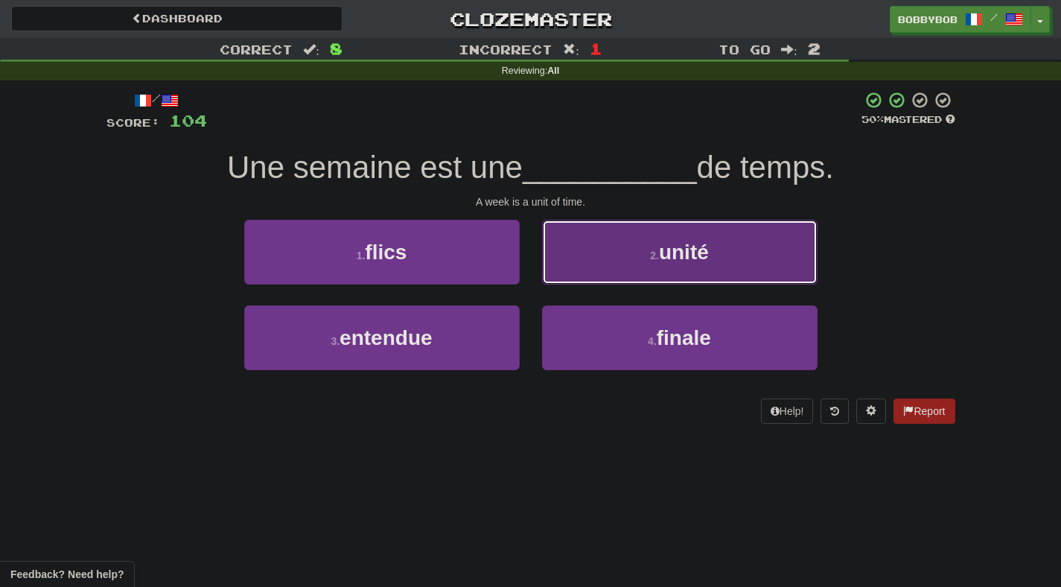
click at [584, 270] on button "2 . unité" at bounding box center [679, 252] width 275 height 65
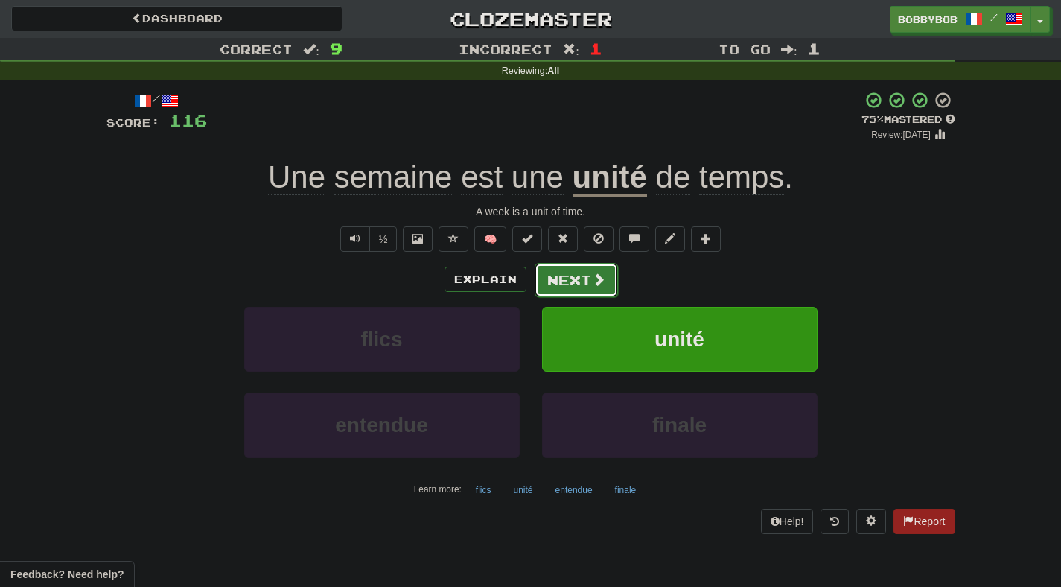
click at [603, 281] on span at bounding box center [598, 279] width 13 height 13
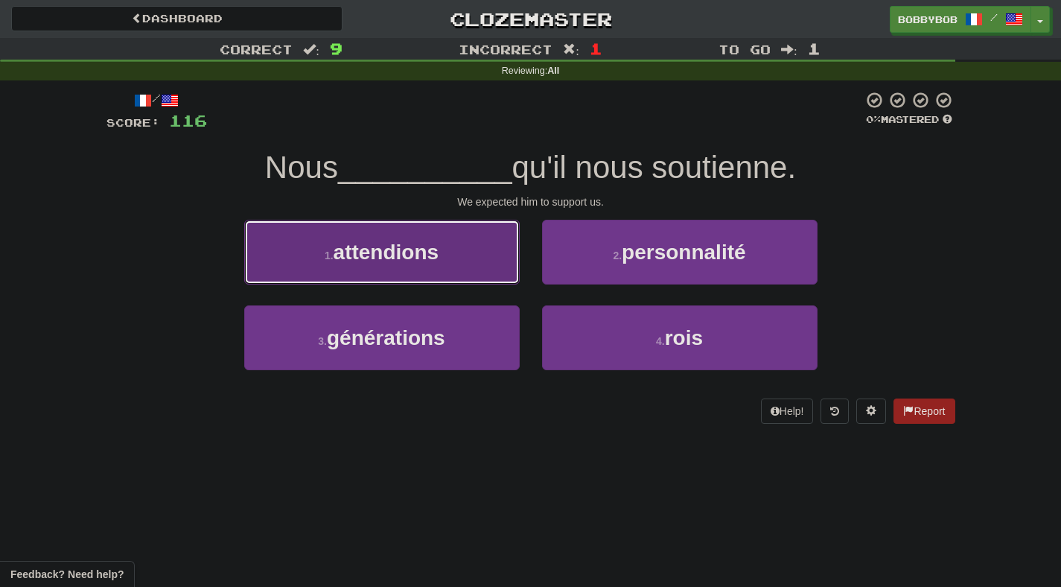
click at [500, 281] on button "1 . attendions" at bounding box center [381, 252] width 275 height 65
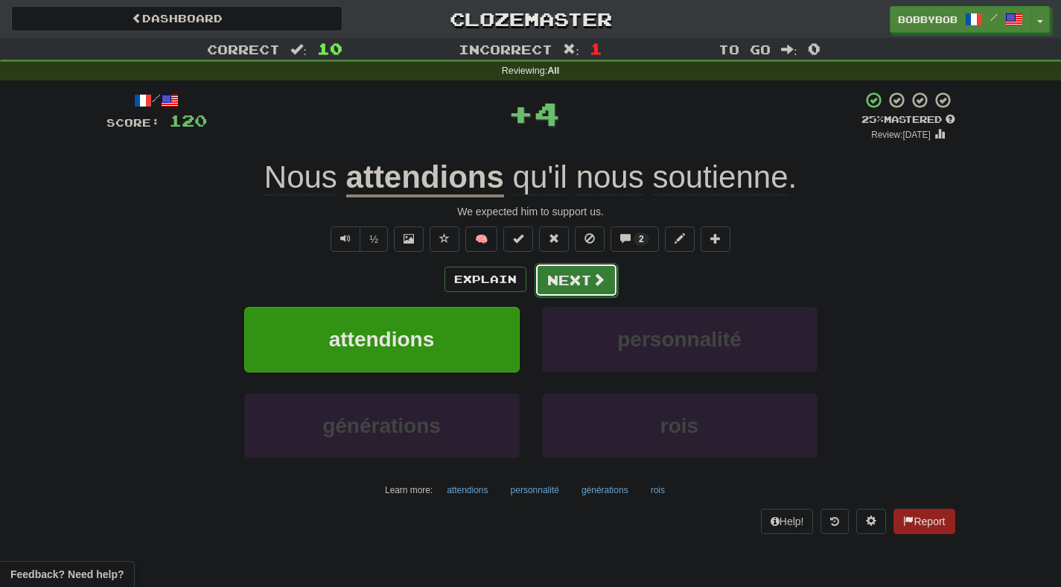
click at [564, 279] on button "Next" at bounding box center [576, 280] width 83 height 34
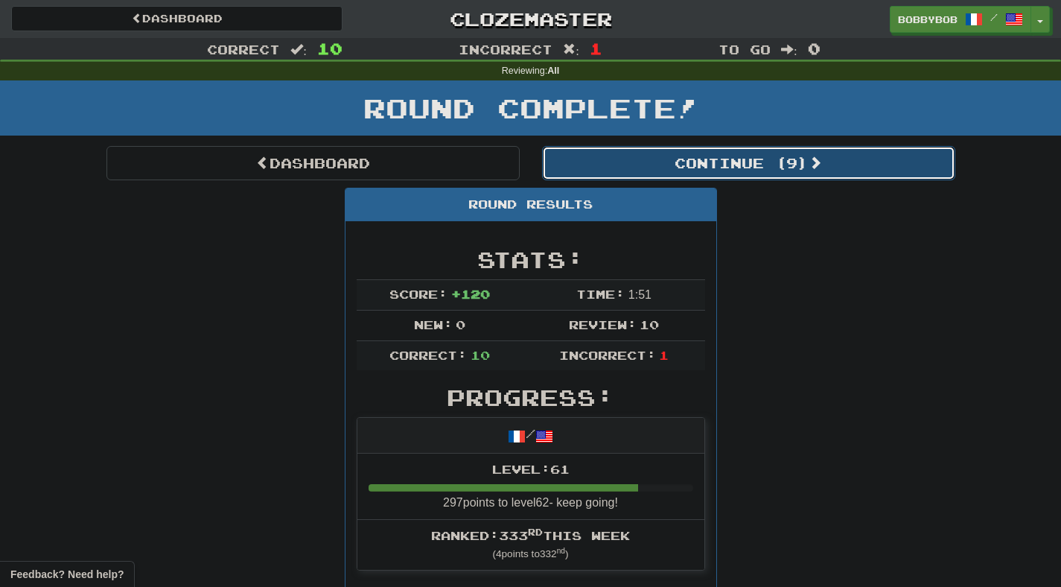
click at [604, 162] on button "Continue ( 9 )" at bounding box center [748, 163] width 413 height 34
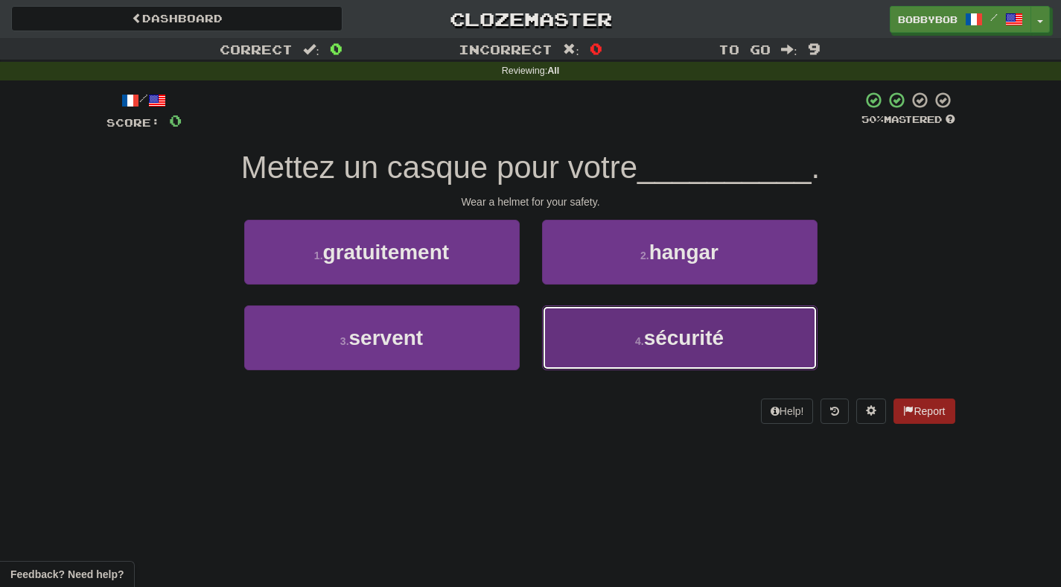
click at [675, 369] on button "4 . sécurité" at bounding box center [679, 337] width 275 height 65
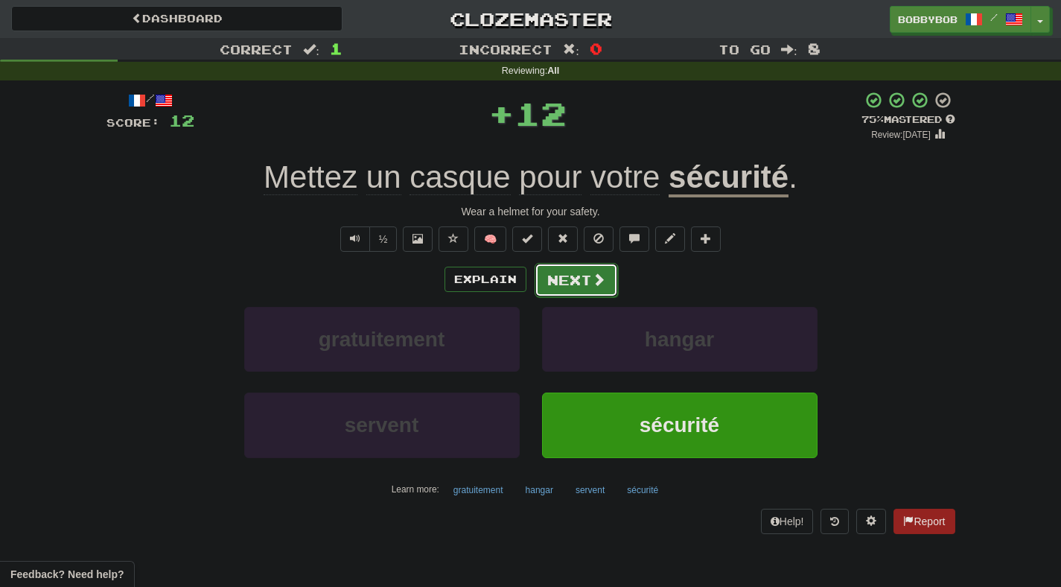
click at [576, 272] on button "Next" at bounding box center [576, 280] width 83 height 34
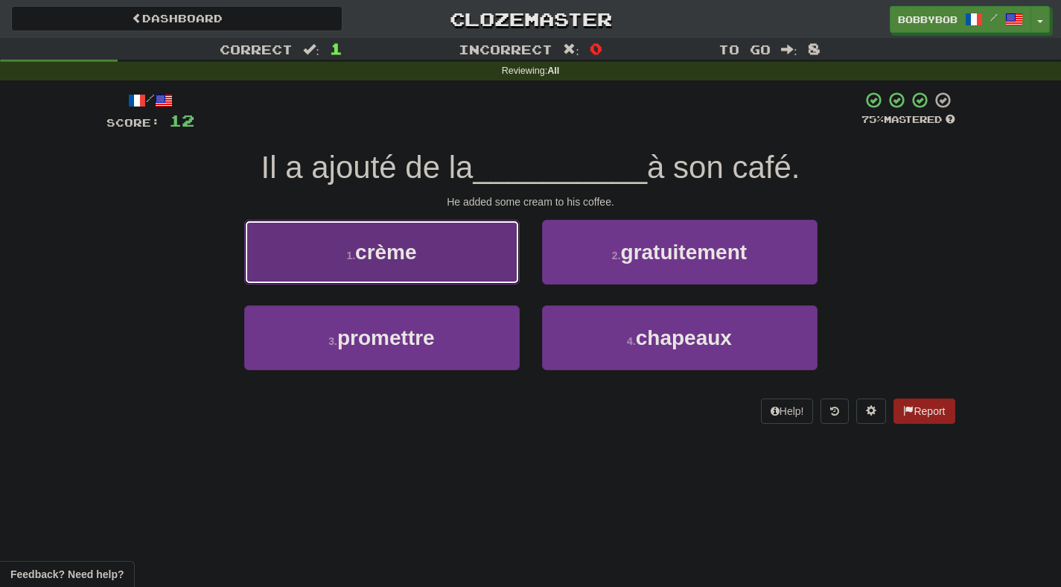
click at [488, 270] on button "1 . crème" at bounding box center [381, 252] width 275 height 65
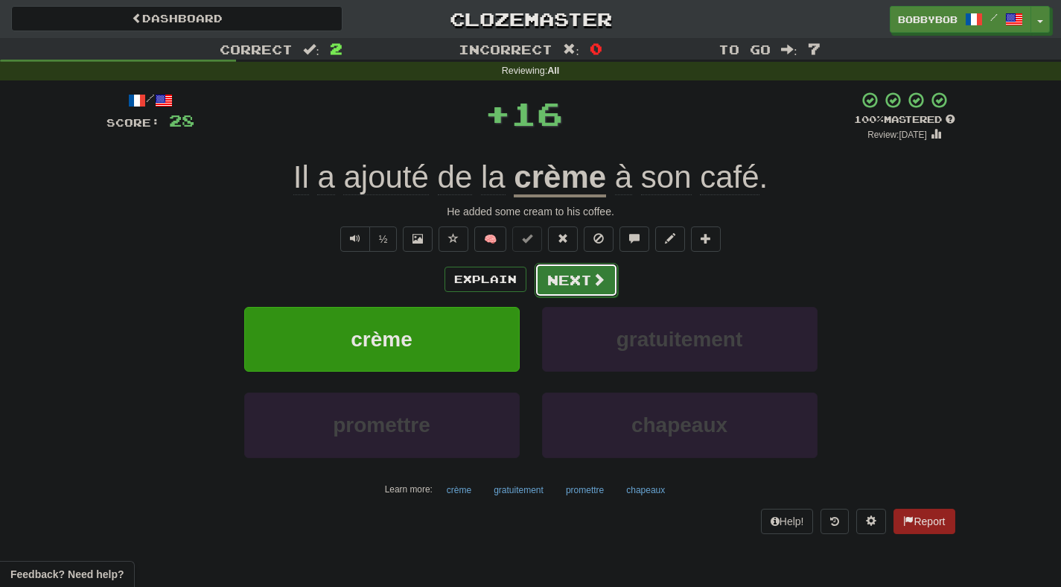
click at [567, 288] on button "Next" at bounding box center [576, 280] width 83 height 34
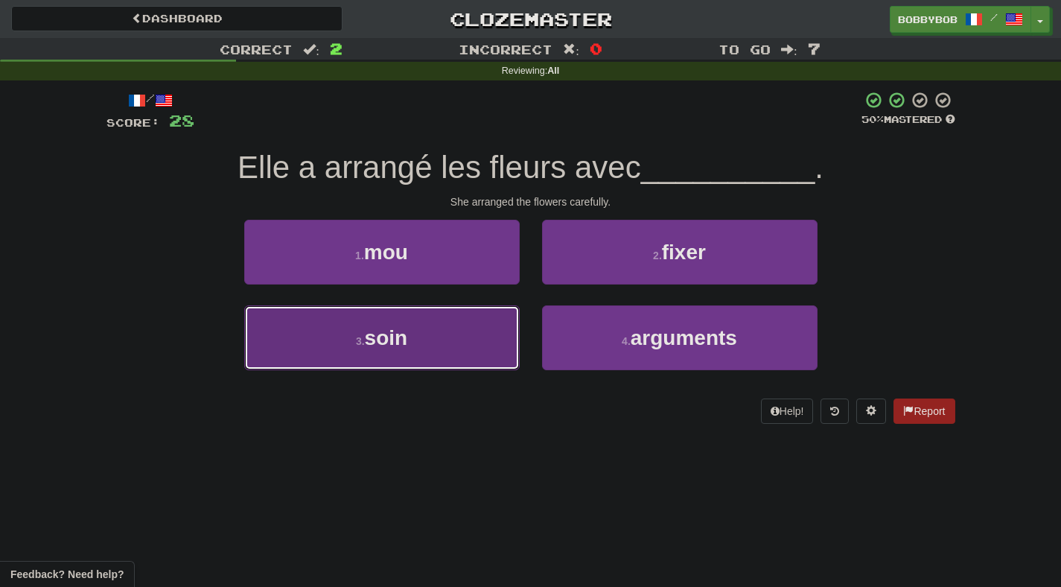
click at [476, 355] on button "3 . soin" at bounding box center [381, 337] width 275 height 65
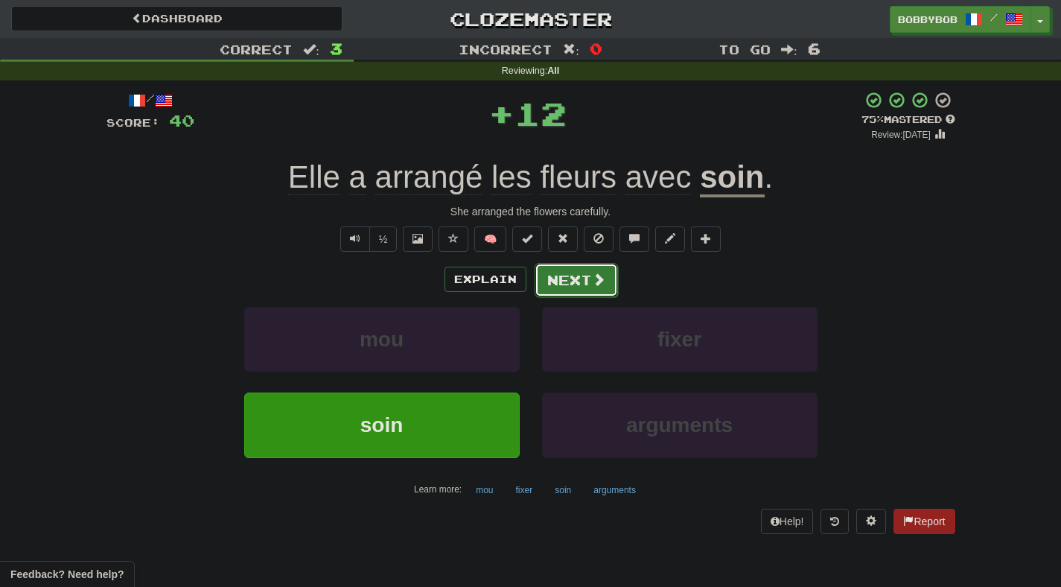
click at [564, 288] on button "Next" at bounding box center [576, 280] width 83 height 34
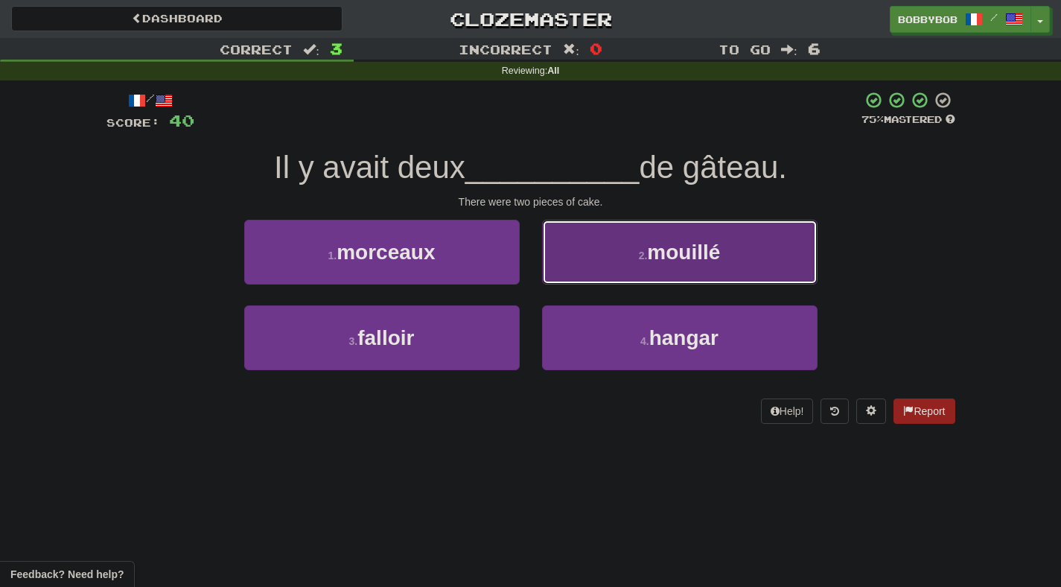
click at [583, 252] on button "2 . mouillé" at bounding box center [679, 252] width 275 height 65
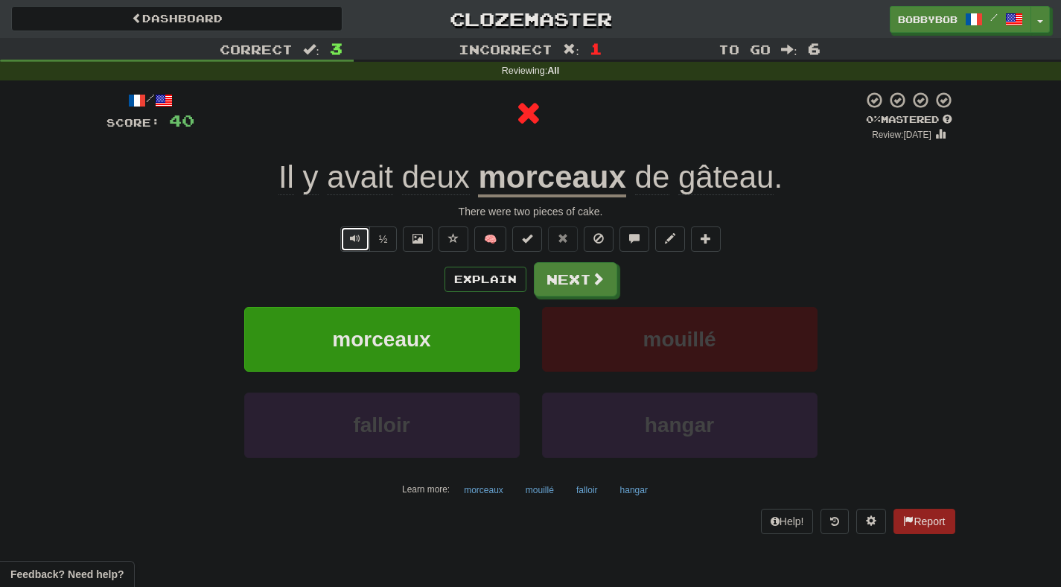
click at [349, 237] on button "Text-to-speech controls" at bounding box center [355, 238] width 30 height 25
click at [580, 276] on button "Next" at bounding box center [576, 280] width 83 height 34
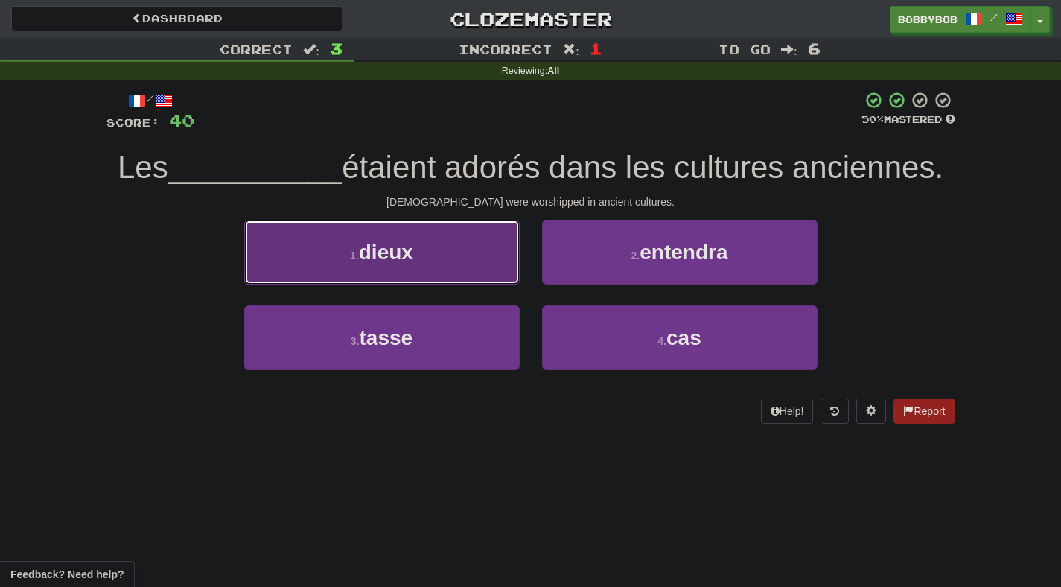
click at [479, 268] on button "1 . dieux" at bounding box center [381, 252] width 275 height 65
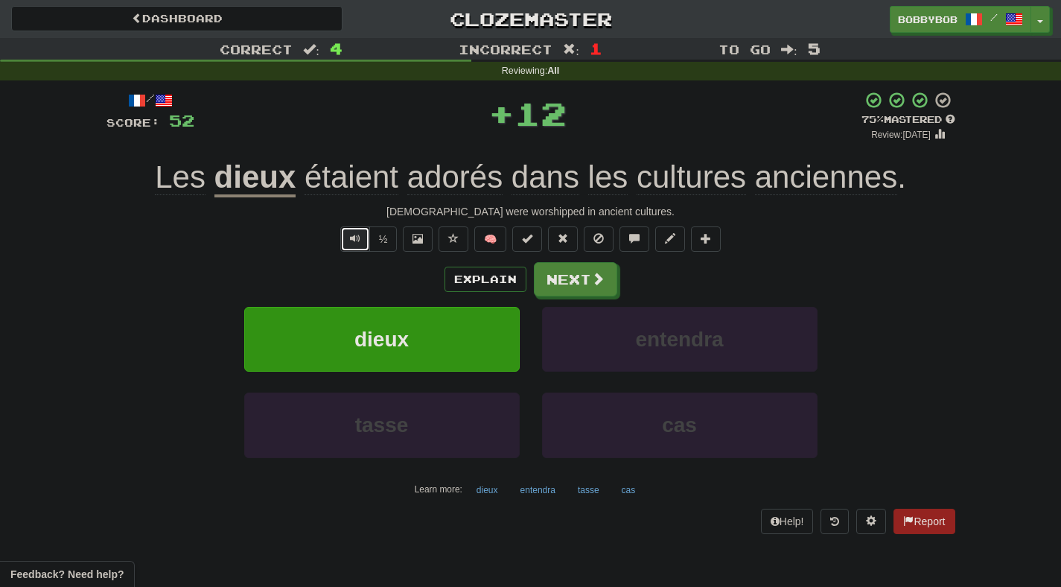
click at [346, 243] on button "Text-to-speech controls" at bounding box center [355, 238] width 30 height 25
drag, startPoint x: 602, startPoint y: 283, endPoint x: 417, endPoint y: 138, distance: 235.5
click at [418, 138] on div "/ Score: 52 + 12 75 % Mastered Review: 2025-10-19 Les dieux étaient adorés dans…" at bounding box center [530, 312] width 849 height 442
click at [360, 233] on span "Text-to-speech controls" at bounding box center [355, 238] width 10 height 10
click at [558, 275] on button "Next" at bounding box center [576, 280] width 83 height 34
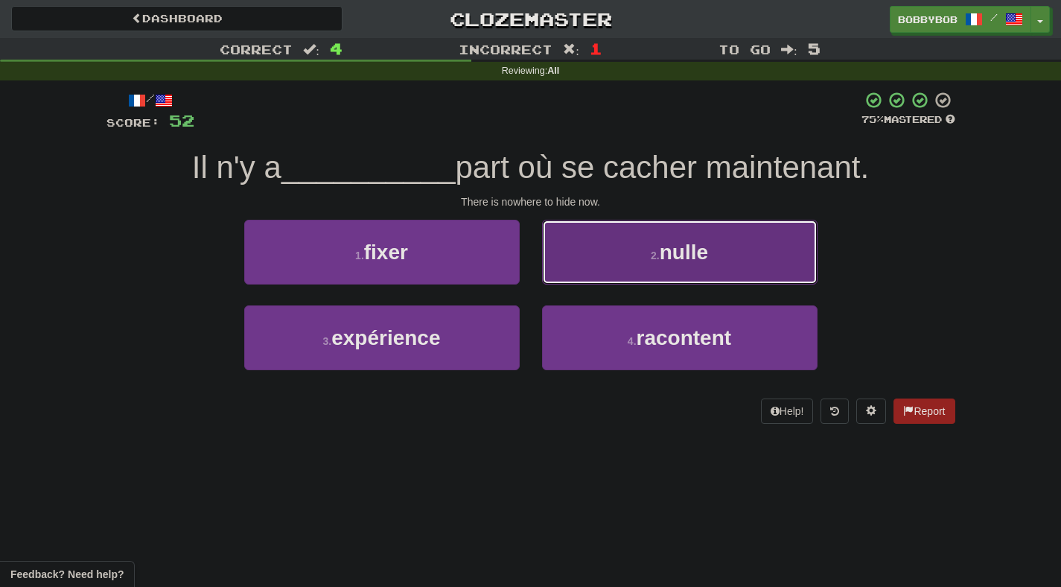
click at [596, 267] on button "2 . nulle" at bounding box center [679, 252] width 275 height 65
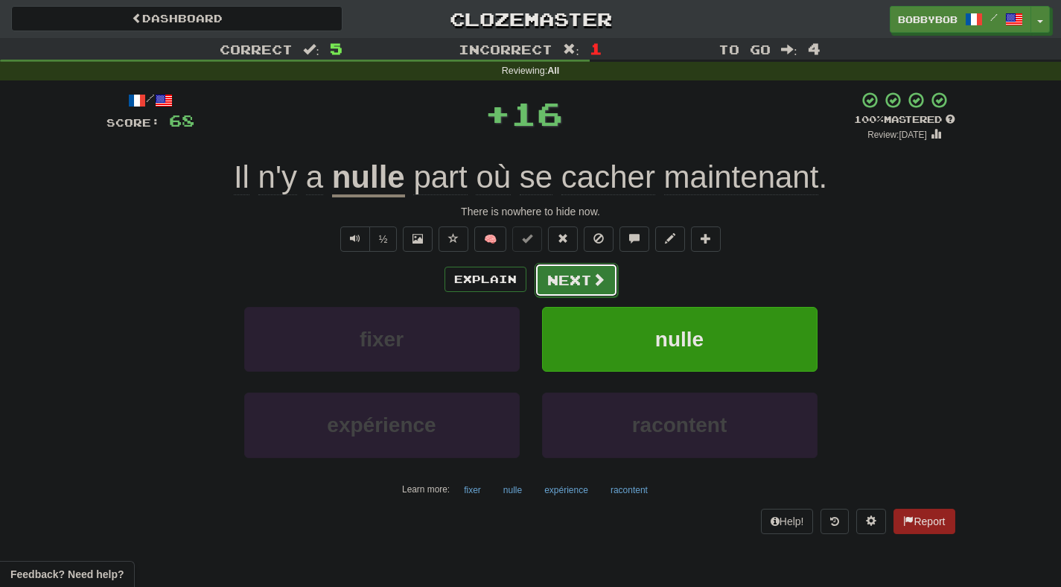
click at [583, 286] on button "Next" at bounding box center [576, 280] width 83 height 34
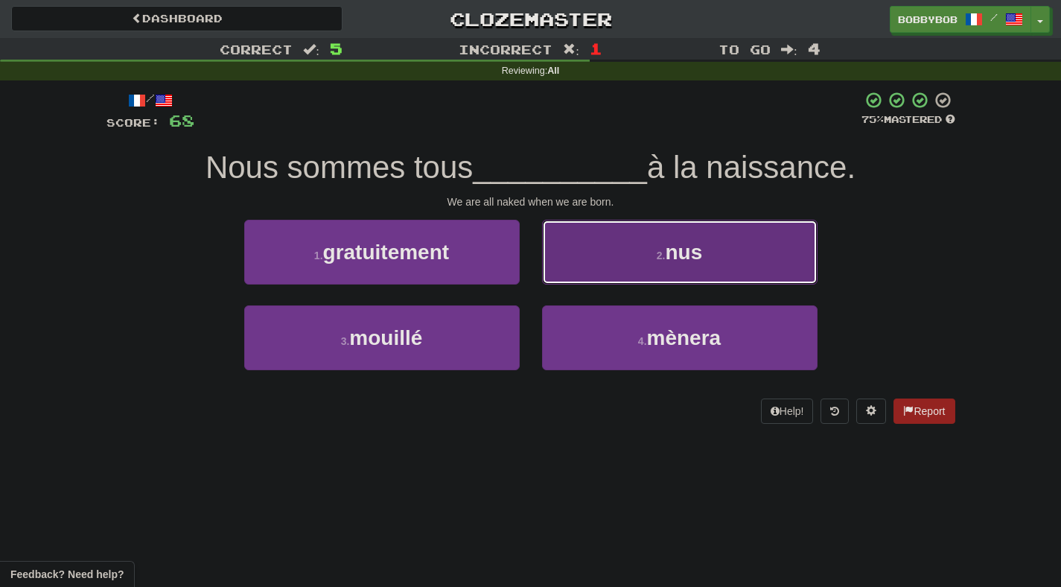
click at [594, 258] on button "2 . nus" at bounding box center [679, 252] width 275 height 65
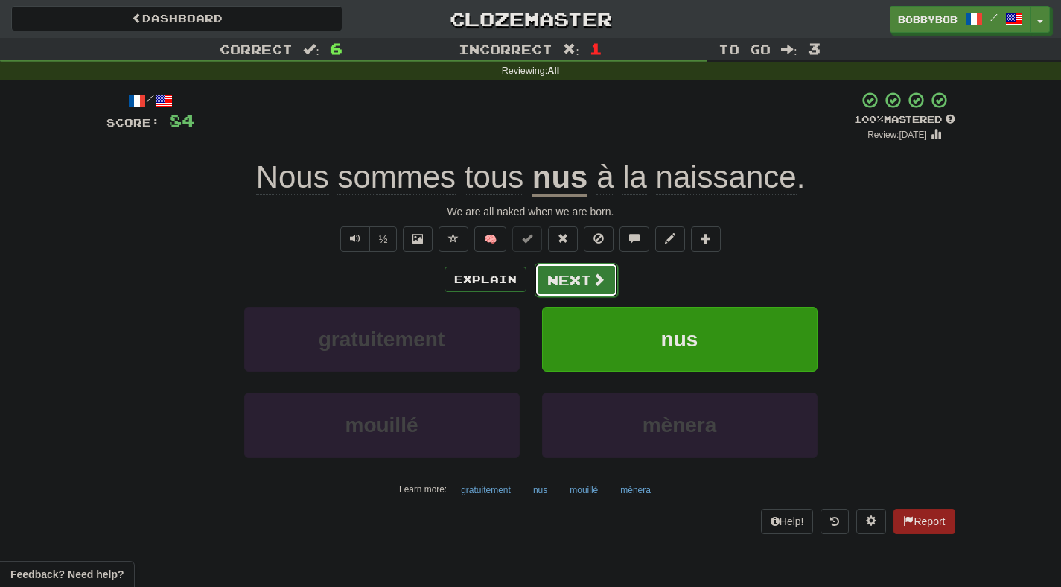
click at [575, 278] on button "Next" at bounding box center [576, 280] width 83 height 34
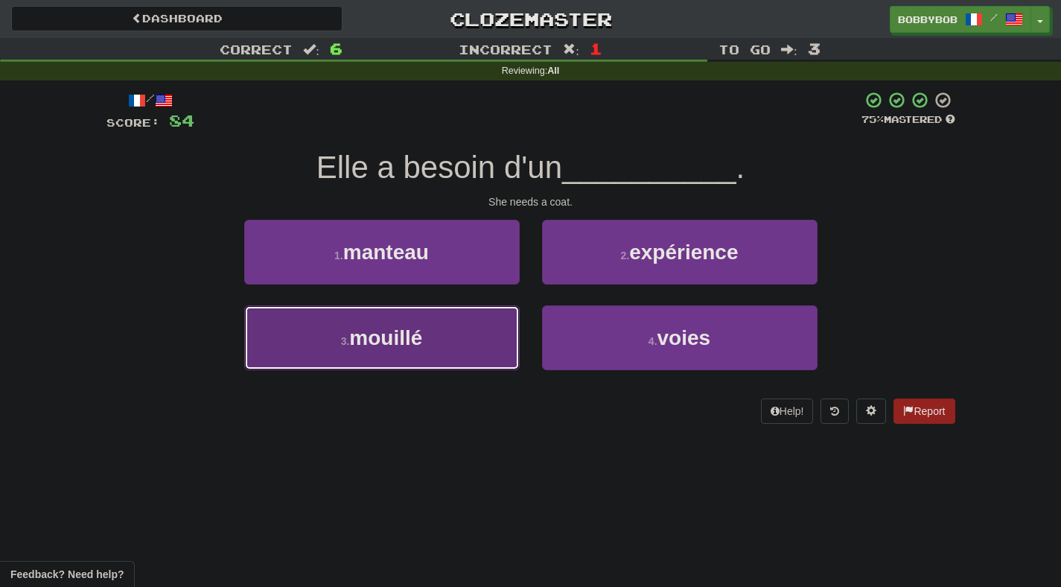
click at [482, 327] on button "3 . mouillé" at bounding box center [381, 337] width 275 height 65
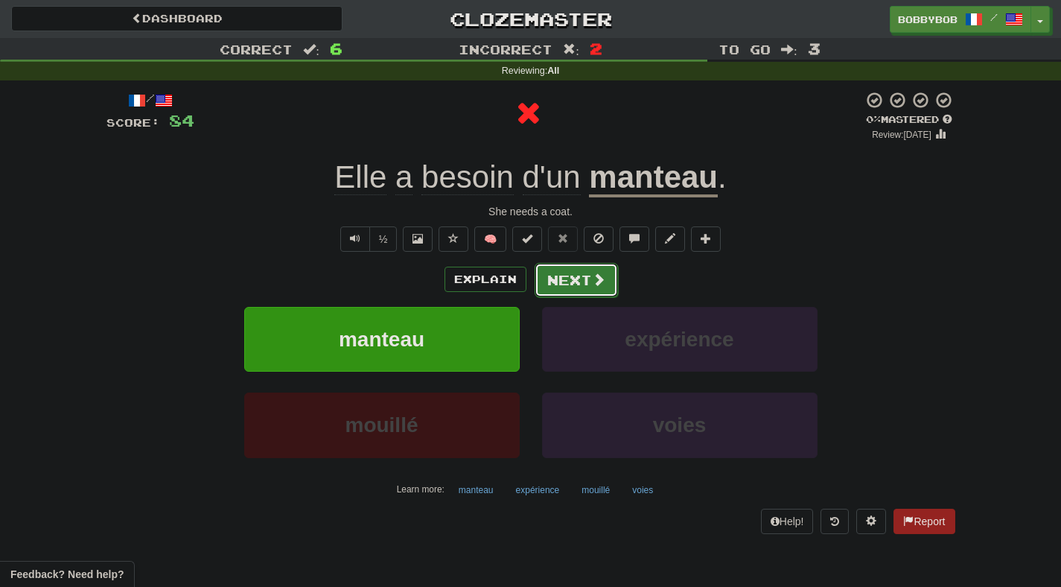
click at [551, 289] on button "Next" at bounding box center [576, 280] width 83 height 34
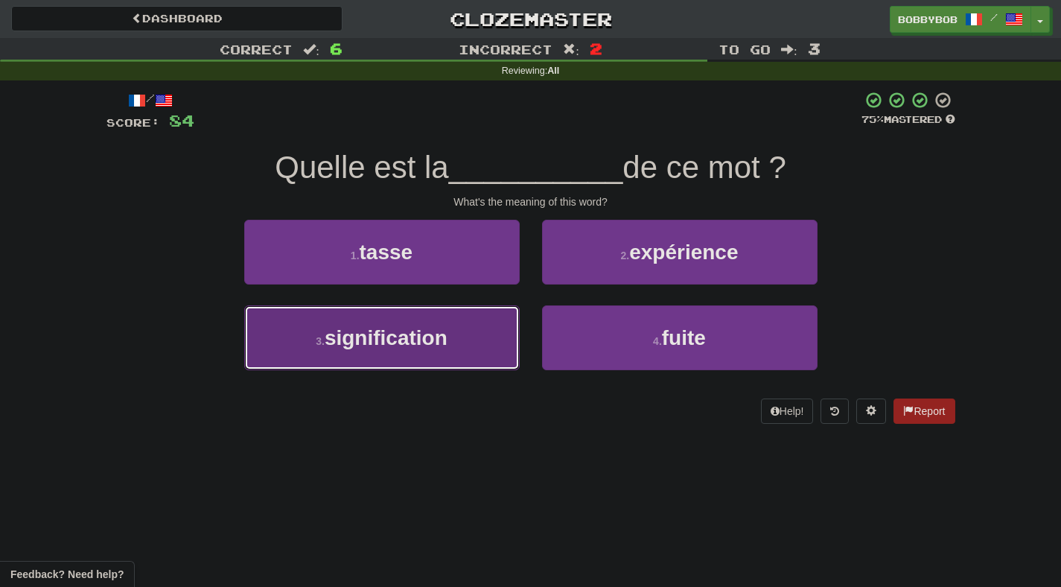
click at [477, 345] on button "3 . signification" at bounding box center [381, 337] width 275 height 65
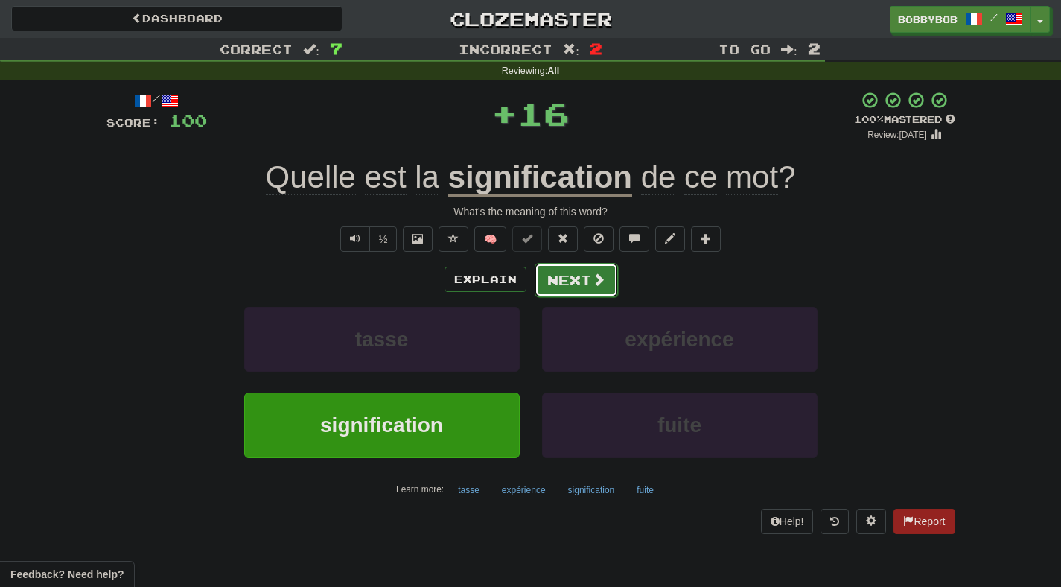
click at [562, 281] on button "Next" at bounding box center [576, 280] width 83 height 34
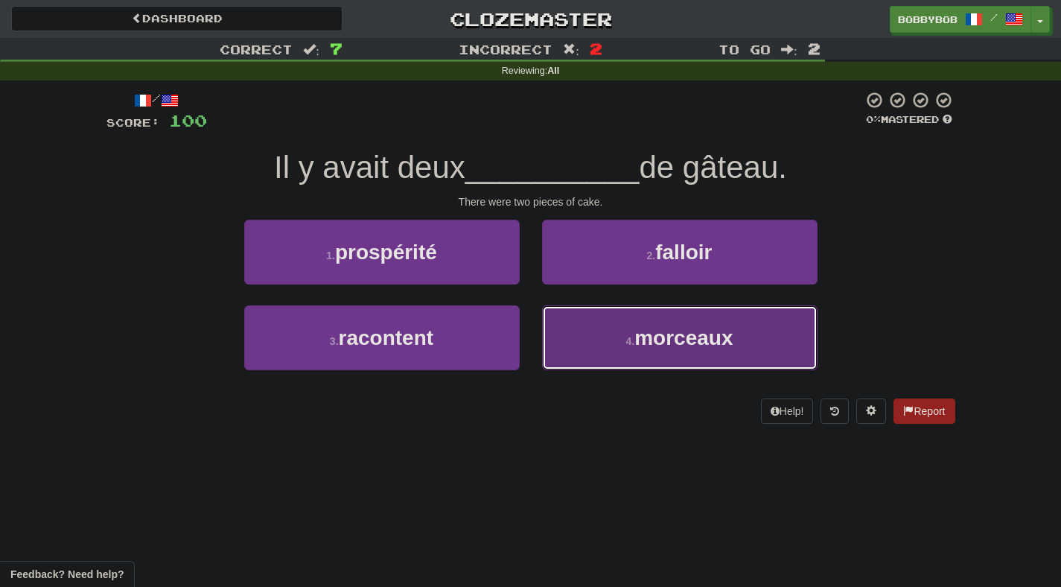
click at [581, 332] on button "4 . morceaux" at bounding box center [679, 337] width 275 height 65
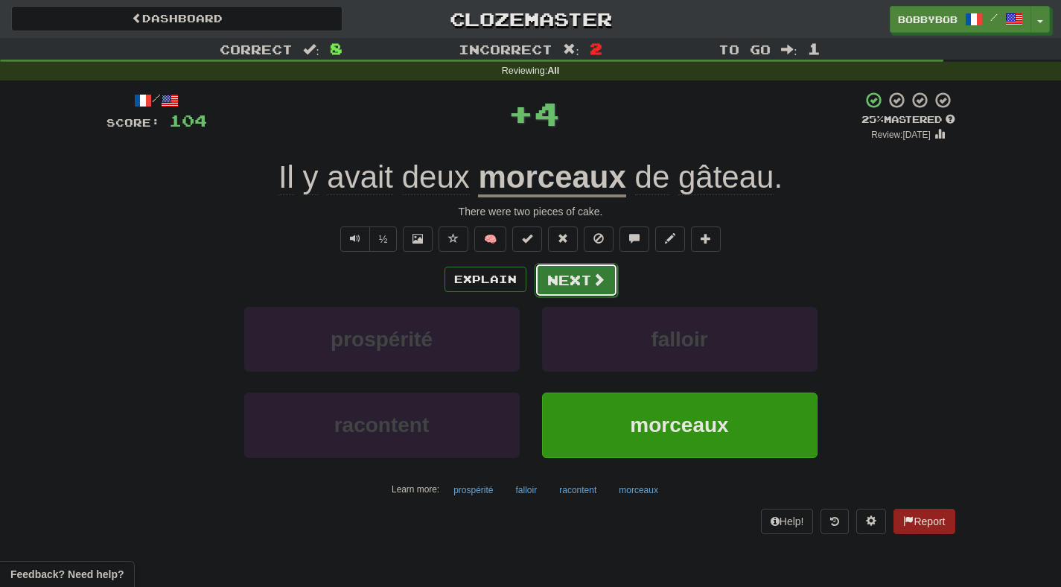
click at [583, 278] on button "Next" at bounding box center [576, 280] width 83 height 34
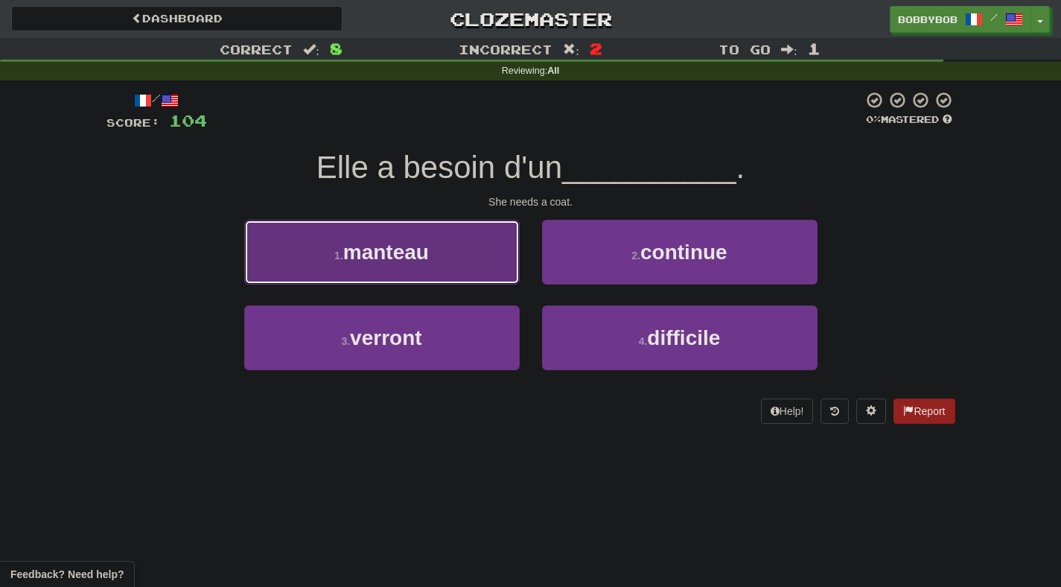
click at [497, 265] on button "1 . manteau" at bounding box center [381, 252] width 275 height 65
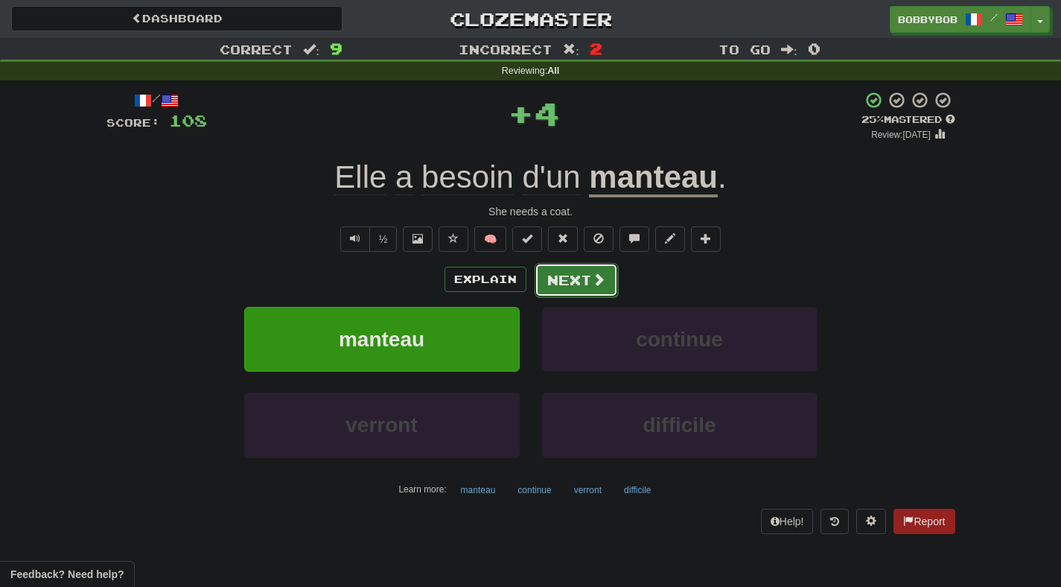
click at [540, 284] on button "Next" at bounding box center [576, 280] width 83 height 34
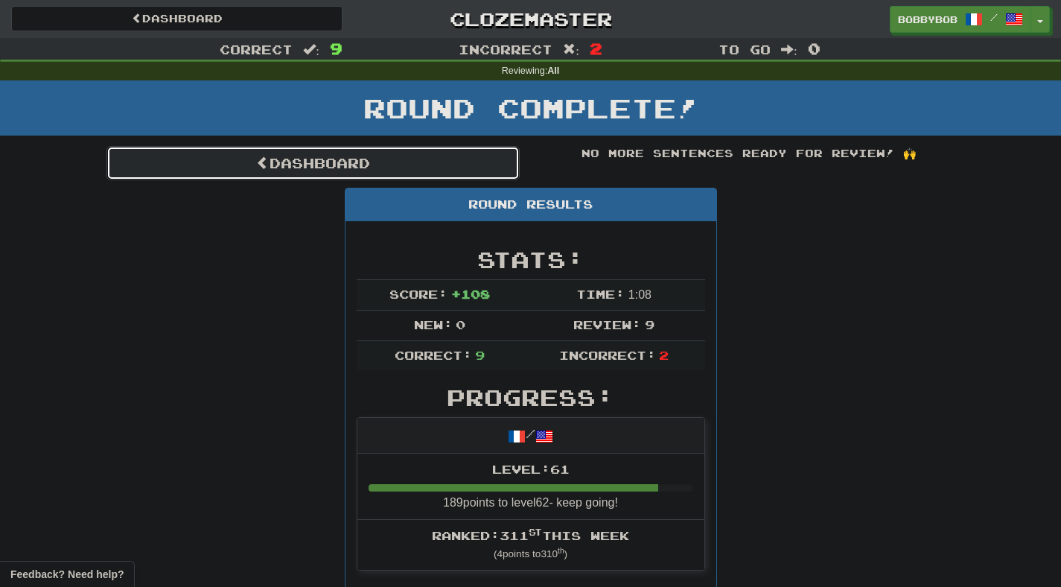
click at [419, 154] on link "Dashboard" at bounding box center [312, 163] width 413 height 34
